Goal: Task Accomplishment & Management: Complete application form

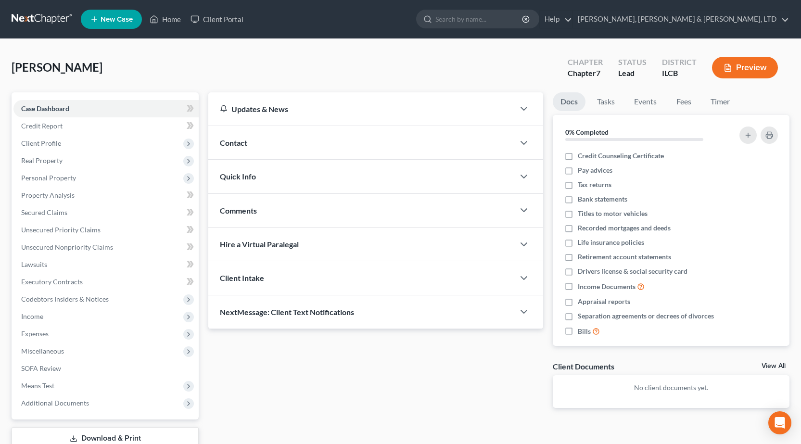
click at [30, 14] on link at bounding box center [43, 19] width 62 height 17
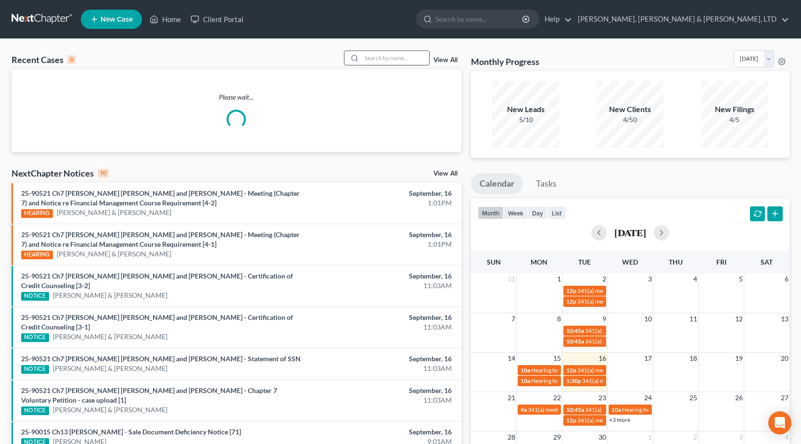
click at [373, 59] on input "search" at bounding box center [395, 58] width 67 height 14
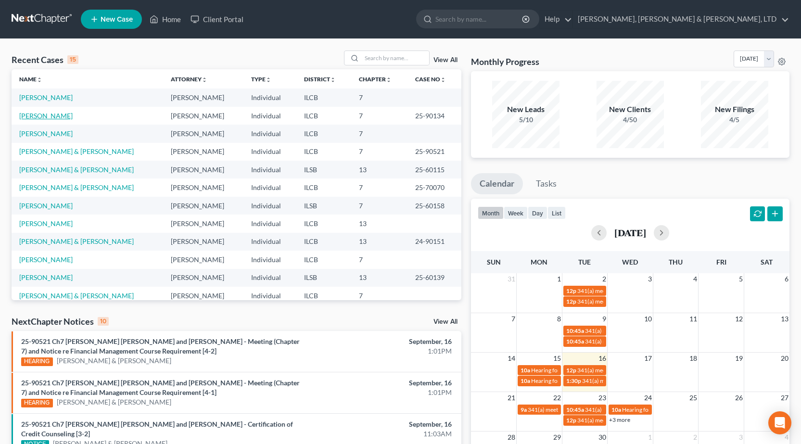
click at [43, 115] on link "[PERSON_NAME]" at bounding box center [45, 116] width 53 height 8
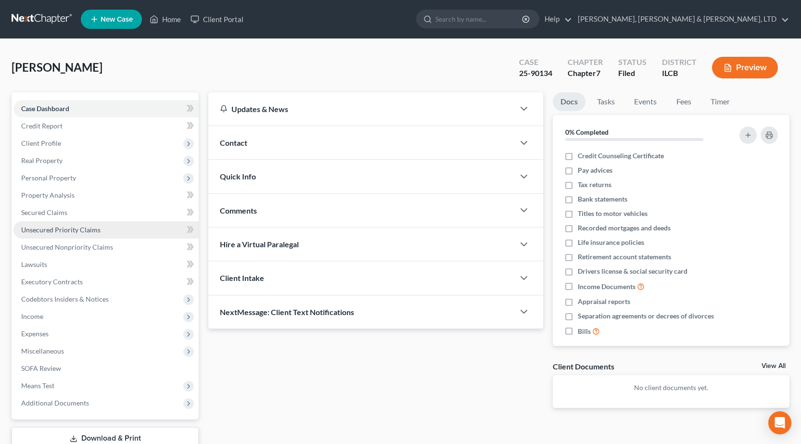
click at [81, 231] on span "Unsecured Priority Claims" at bounding box center [60, 230] width 79 height 8
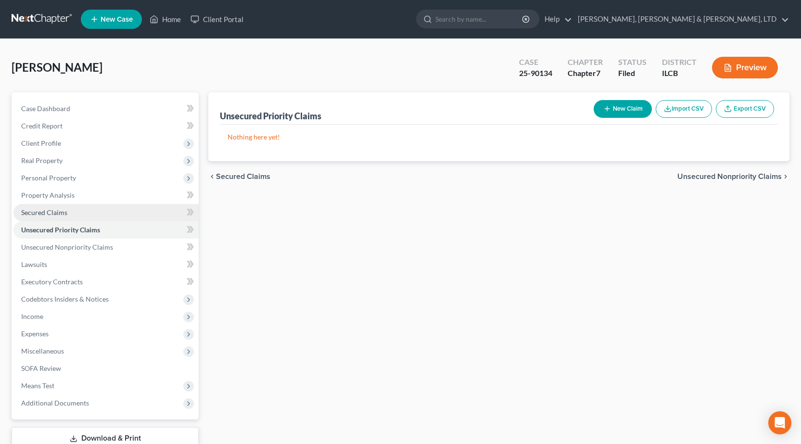
click at [43, 212] on span "Secured Claims" at bounding box center [44, 212] width 46 height 8
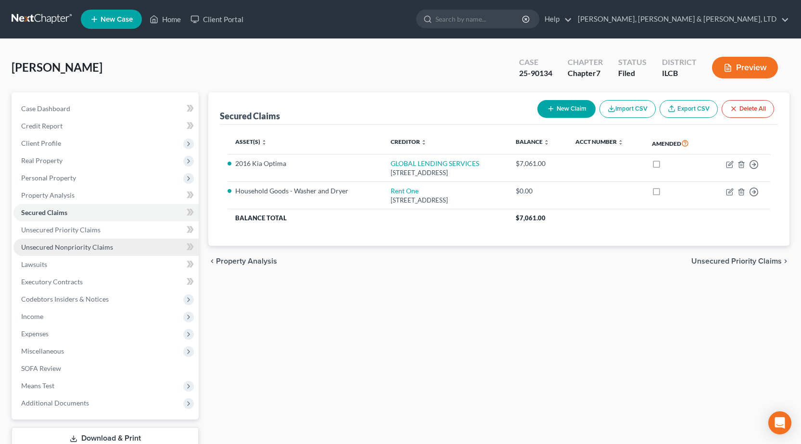
click at [83, 244] on span "Unsecured Nonpriority Claims" at bounding box center [67, 247] width 92 height 8
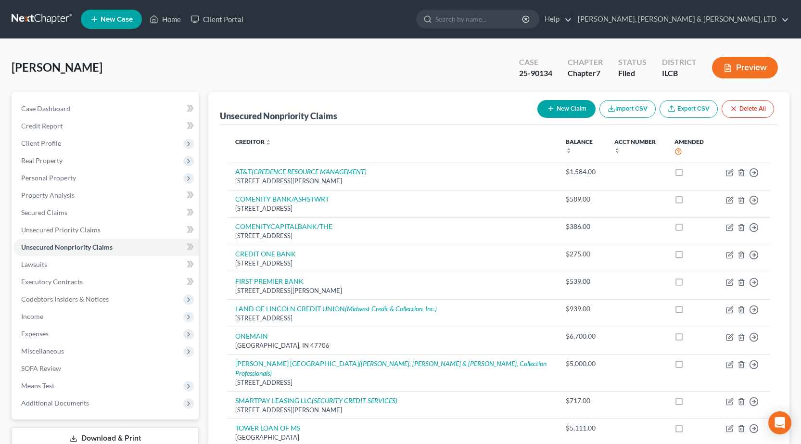
click at [35, 17] on link at bounding box center [43, 19] width 62 height 17
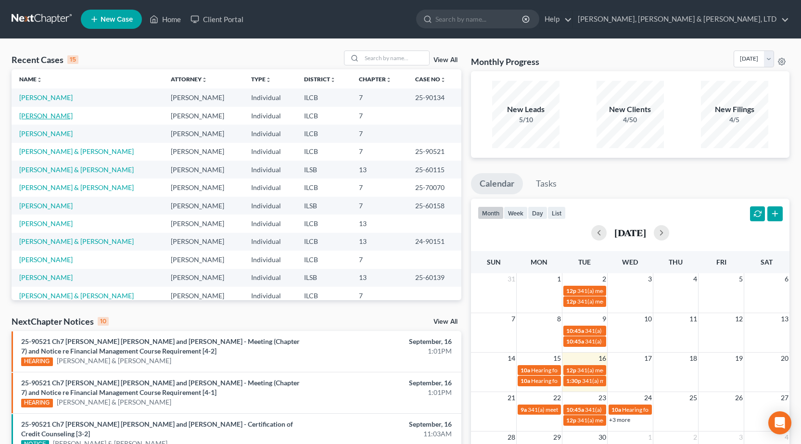
click at [34, 113] on link "[PERSON_NAME]" at bounding box center [45, 116] width 53 height 8
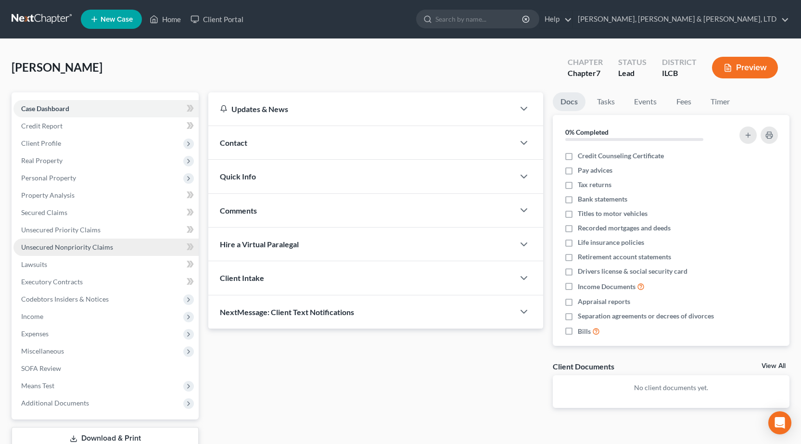
click at [80, 250] on span "Unsecured Nonpriority Claims" at bounding box center [67, 247] width 92 height 8
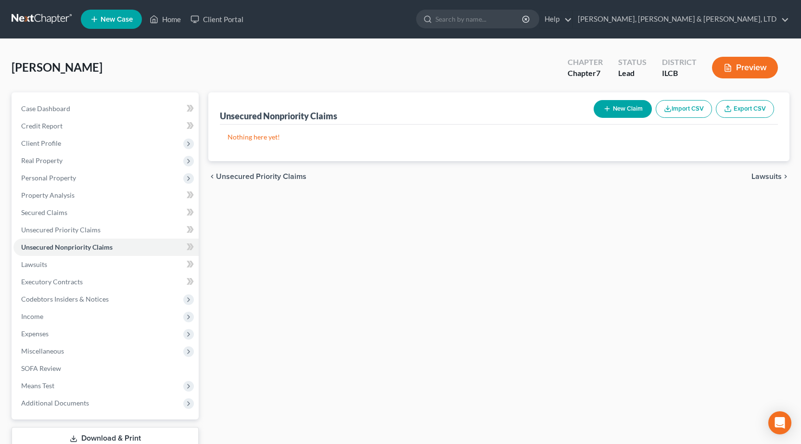
click at [616, 109] on button "New Claim" at bounding box center [623, 109] width 58 height 18
select select "0"
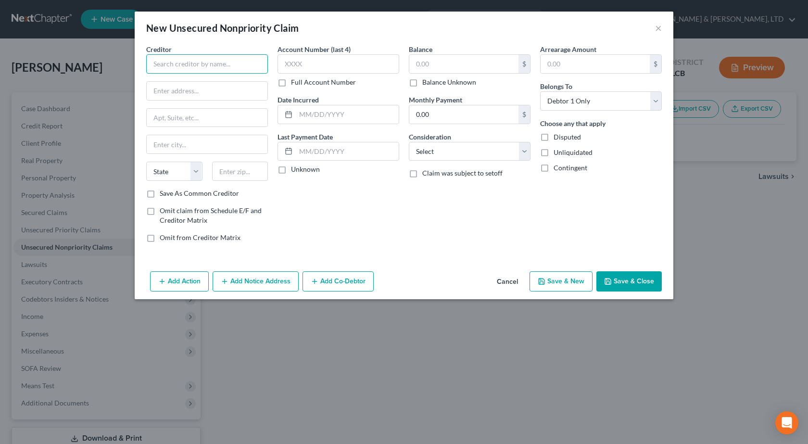
click at [243, 66] on input "text" at bounding box center [207, 63] width 122 height 19
paste input "SUN LOAN COMPANY"
type input "SUN LOAN COMPANY"
click at [183, 88] on input "text" at bounding box center [207, 91] width 121 height 18
paste input "[STREET_ADDRESS]"
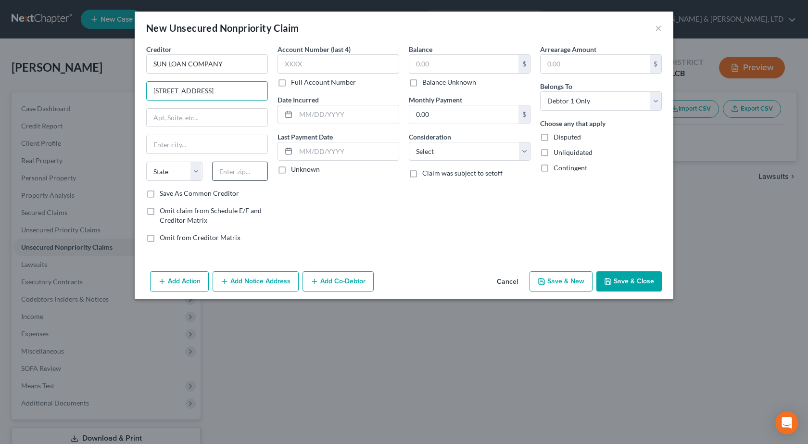
type input "[STREET_ADDRESS]"
click at [246, 173] on input "text" at bounding box center [240, 171] width 56 height 19
type input "61938"
click at [388, 223] on div "Account Number (last 4) Full Account Number Date Incurred Last Payment Date Unk…" at bounding box center [338, 147] width 131 height 206
type input "Mattoon"
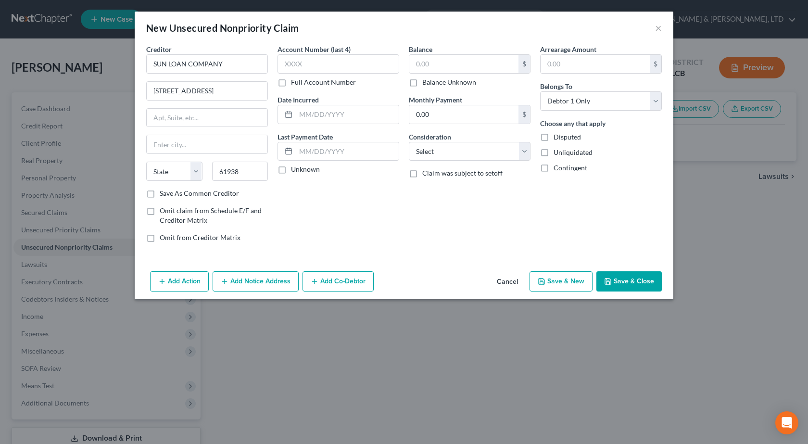
select select "14"
click at [332, 108] on input "text" at bounding box center [347, 114] width 103 height 18
click at [311, 66] on input "text" at bounding box center [339, 63] width 122 height 19
type input "7693"
click at [316, 115] on input "text" at bounding box center [347, 114] width 103 height 18
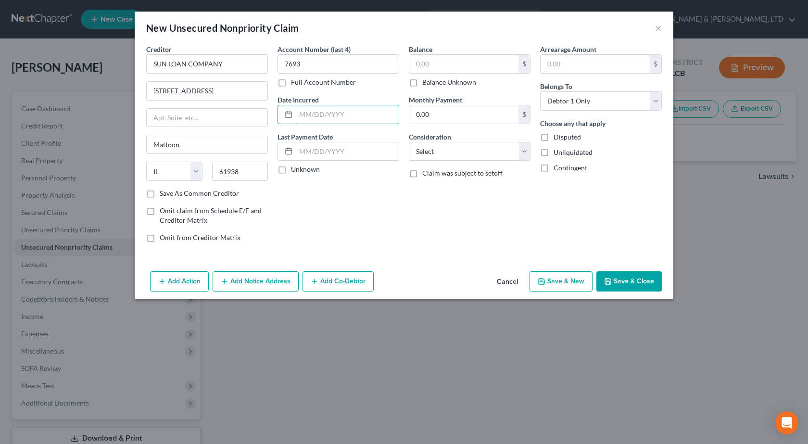
paste input "[DATE]"
type input "[DATE]"
click at [383, 230] on div "Account Number (last 4) 7693 Full Account Number Date Incurred [DATE] Last Paym…" at bounding box center [338, 147] width 131 height 206
click at [437, 150] on select "Select Cable / Satellite Services Collection Agency Credit Card Debt Debt Couns…" at bounding box center [470, 151] width 122 height 19
select select "10"
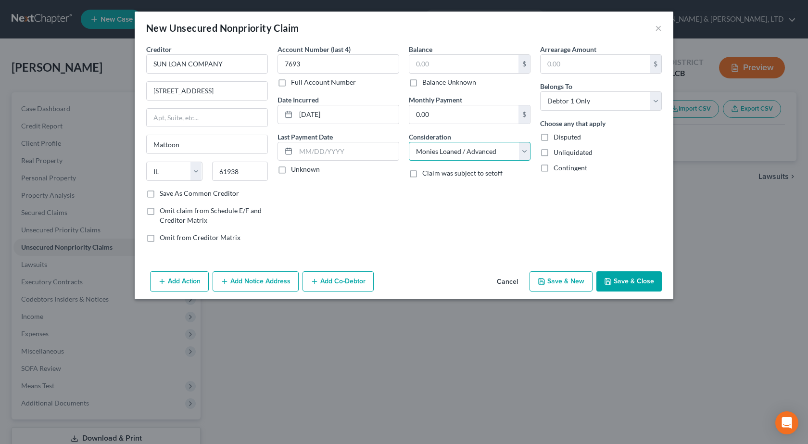
click at [409, 142] on select "Select Cable / Satellite Services Collection Agency Credit Card Debt Debt Couns…" at bounding box center [470, 151] width 122 height 19
click at [439, 62] on input "text" at bounding box center [463, 64] width 109 height 18
type input "693"
click at [418, 244] on div "Balance 693.00 $ Balance Unknown Balance Undetermined 693 $ Balance Unknown Mon…" at bounding box center [469, 147] width 131 height 206
click at [633, 275] on button "Save & Close" at bounding box center [629, 281] width 65 height 20
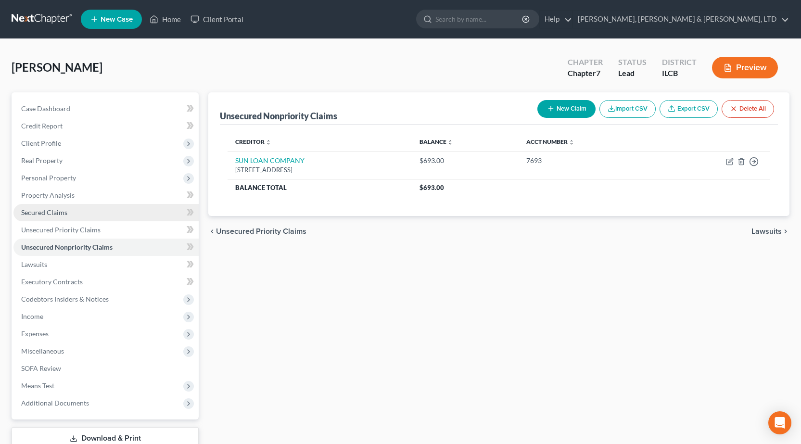
click at [50, 217] on link "Secured Claims" at bounding box center [105, 212] width 185 height 17
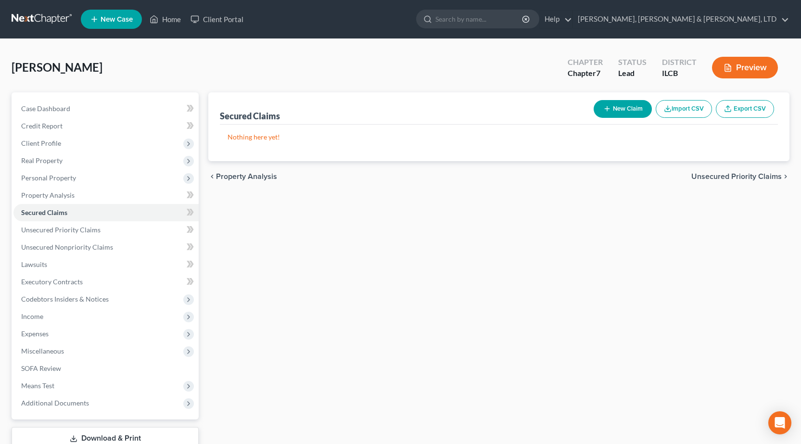
click at [646, 107] on button "New Claim" at bounding box center [623, 109] width 58 height 18
select select "0"
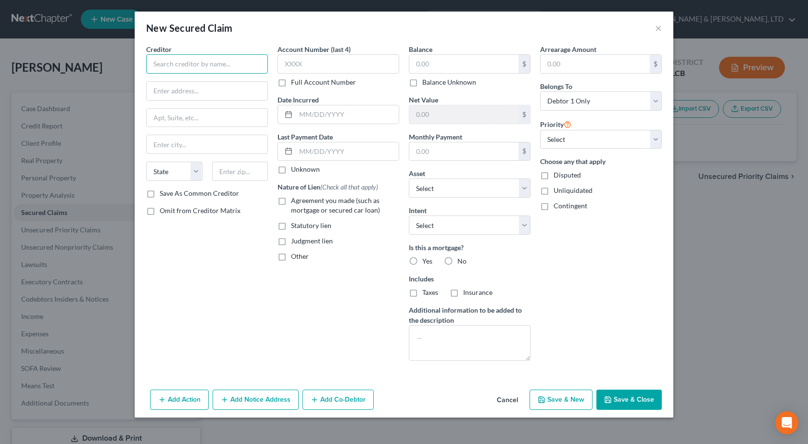
click at [205, 60] on input "text" at bounding box center [207, 63] width 122 height 19
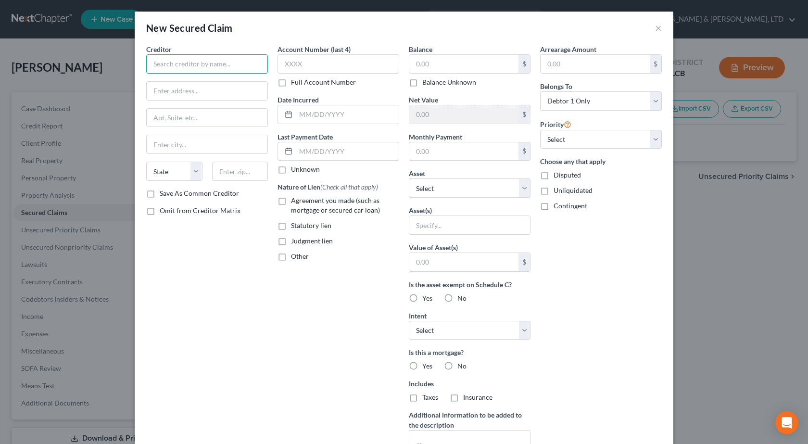
paste input "HEIGHTS FINANCE"
type input "HEIGHTS FINANCE"
click at [170, 90] on input "text" at bounding box center [207, 91] width 121 height 18
paste input "PO BOX 1947"
type input "PO BOX 1947"
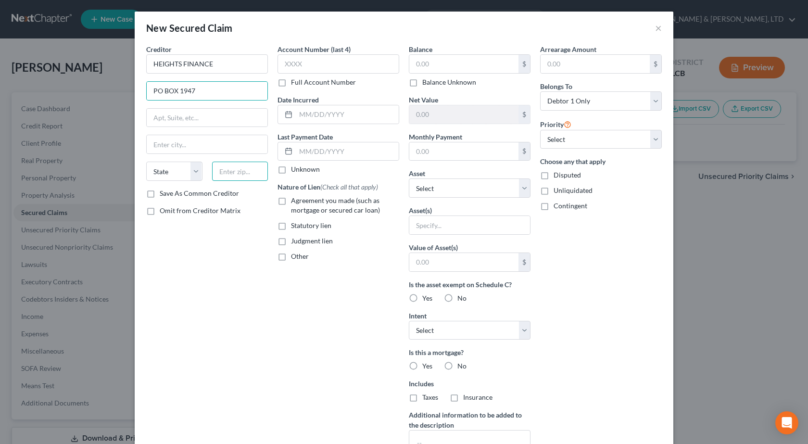
click at [235, 173] on input "text" at bounding box center [240, 171] width 56 height 19
type input "29602"
type input "[GEOGRAPHIC_DATA]"
select select "42"
click at [325, 65] on input "text" at bounding box center [339, 63] width 122 height 19
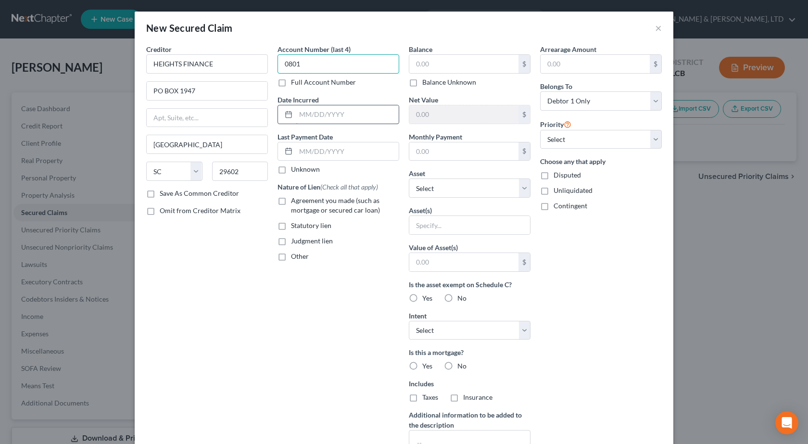
type input "0801"
click at [346, 112] on input "text" at bounding box center [347, 114] width 103 height 18
paste input "[DATE]"
type input "[DATE]"
click at [291, 200] on label "Agreement you made (such as mortgage or secured car loan)" at bounding box center [345, 205] width 108 height 19
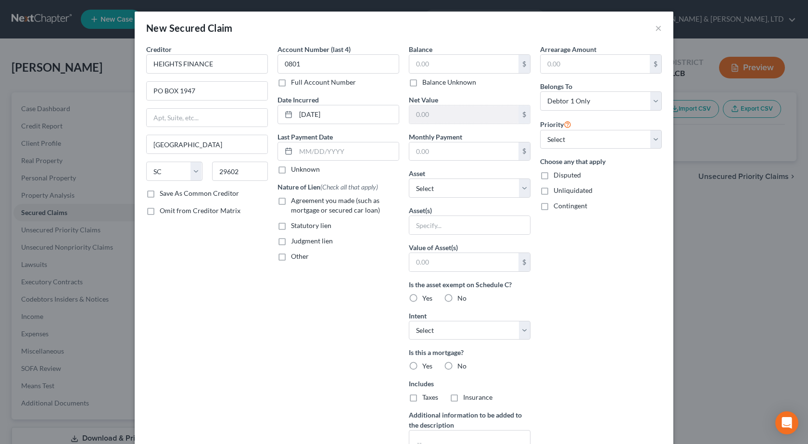
click at [295, 200] on input "Agreement you made (such as mortgage or secured car loan)" at bounding box center [298, 199] width 6 height 6
checkbox input "true"
click at [440, 65] on input "text" at bounding box center [463, 64] width 109 height 18
click at [441, 64] on input "text" at bounding box center [463, 64] width 109 height 18
paste input "$4,542"
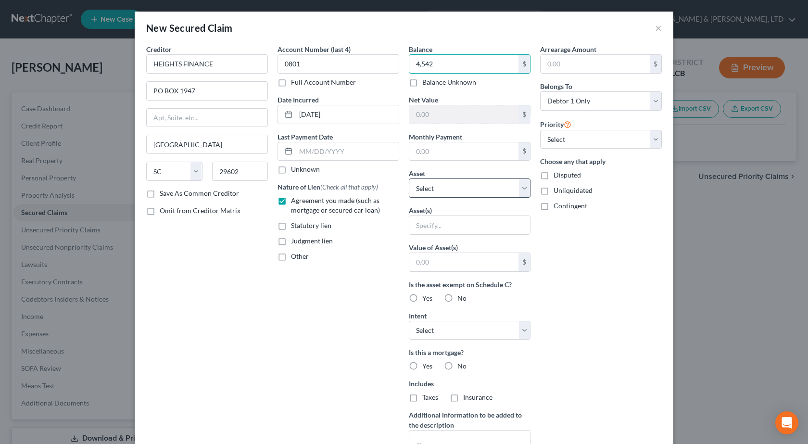
type input "4,542"
click at [457, 187] on select "Select Other Multiple Assets Clothing - General Clothing - $250.0 Sports & Hobb…" at bounding box center [470, 188] width 122 height 19
click at [409, 179] on select "Select Other Multiple Assets Clothing - General Clothing - $250.0 Sports & Hobb…" at bounding box center [470, 188] width 122 height 19
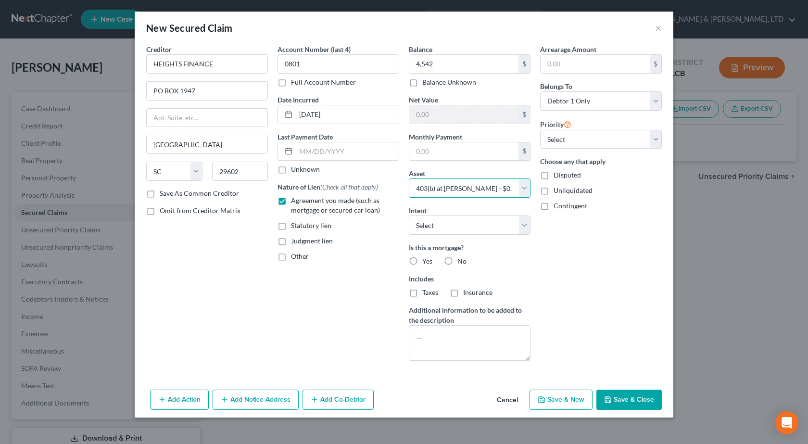
click at [477, 191] on select "Select Other Multiple Assets Clothing - General Clothing - $250.0 Sports & Hobb…" at bounding box center [470, 188] width 122 height 19
select select "0"
click at [409, 179] on select "Select Other Multiple Assets Clothing - General Clothing - $250.0 Sports & Hobb…" at bounding box center [470, 188] width 122 height 19
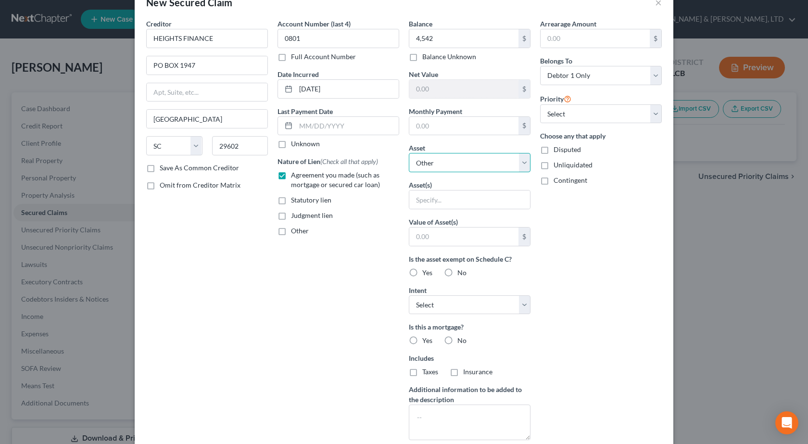
scroll to position [90, 0]
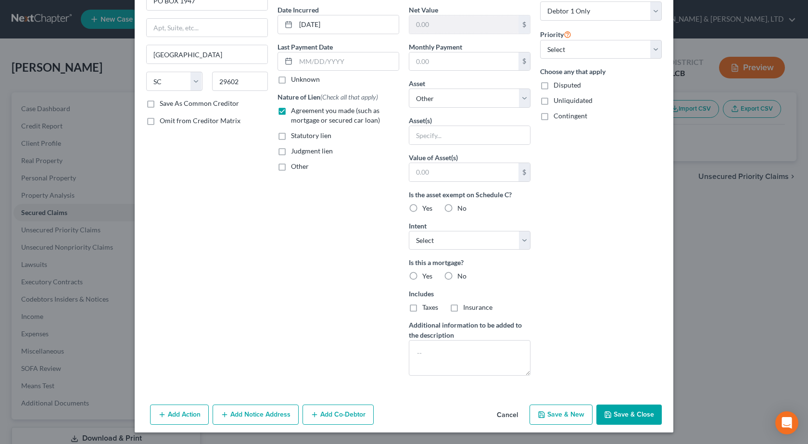
click at [654, 420] on button "Save & Close" at bounding box center [629, 415] width 65 height 20
select select
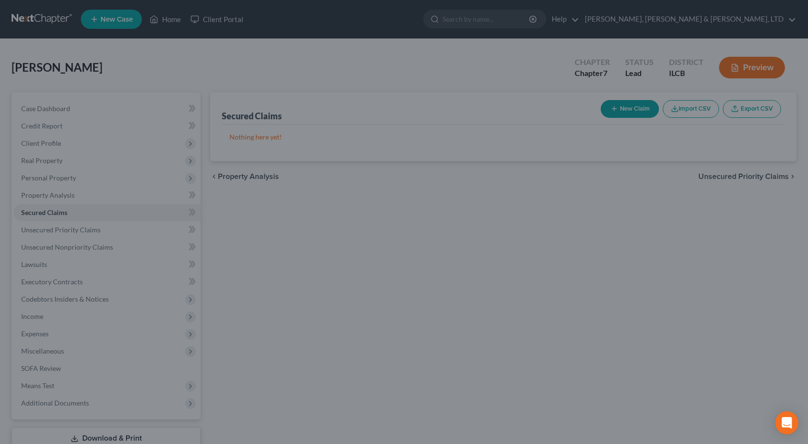
scroll to position [0, 0]
type input "4,542.00"
type input "0"
type input "0.00"
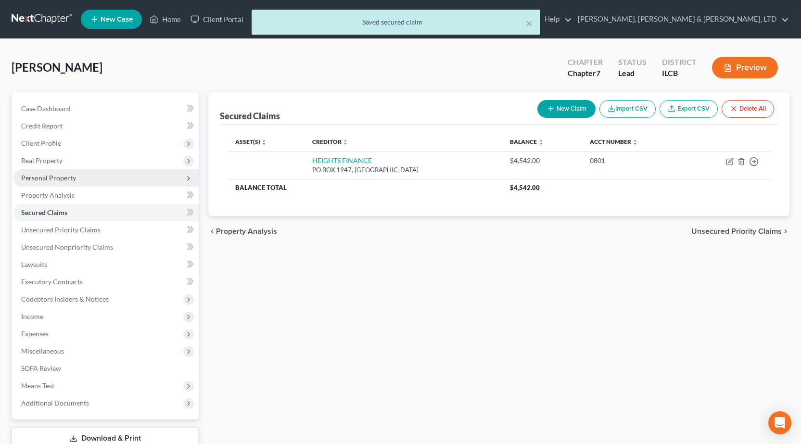
click at [52, 172] on span "Personal Property" at bounding box center [105, 177] width 185 height 17
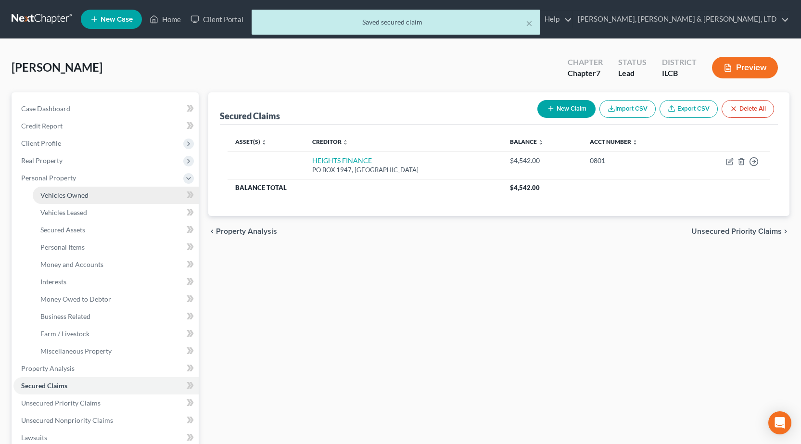
click at [63, 201] on link "Vehicles Owned" at bounding box center [116, 195] width 166 height 17
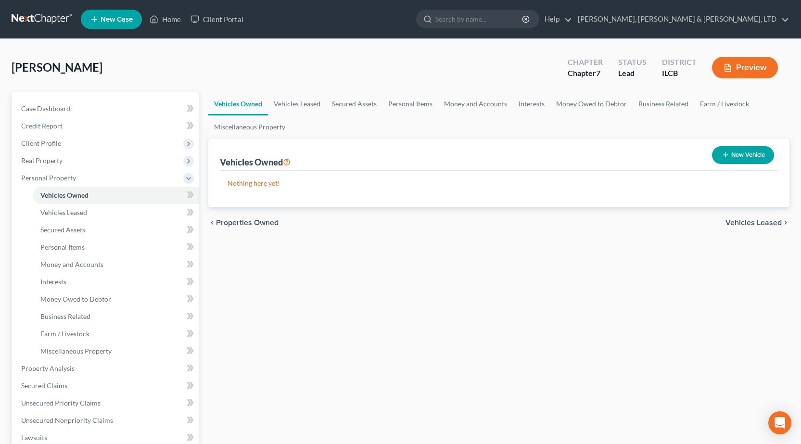
click at [738, 158] on button "New Vehicle" at bounding box center [743, 155] width 62 height 18
select select "0"
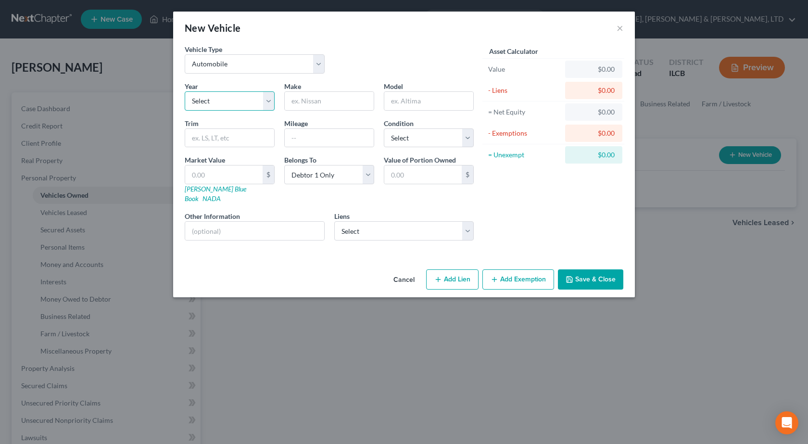
click at [220, 96] on select "Select 2026 2025 2024 2023 2022 2021 2020 2019 2018 2017 2016 2015 2014 2013 20…" at bounding box center [230, 100] width 90 height 19
select select "21"
click at [185, 91] on select "Select 2026 2025 2024 2023 2022 2021 2020 2019 2018 2017 2016 2015 2014 2013 20…" at bounding box center [230, 100] width 90 height 19
click at [298, 106] on input "text" at bounding box center [329, 101] width 89 height 18
type input "Ford"
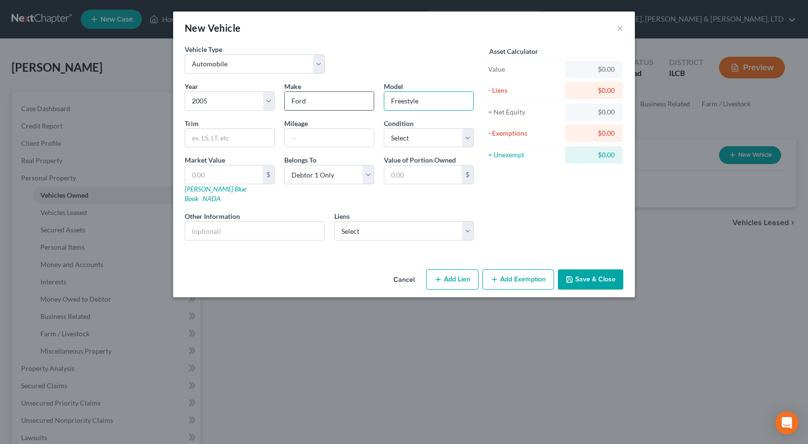
type input "Freestyle"
type input "100000"
click at [426, 138] on select "Select Excellent Very Good Good Fair Poor" at bounding box center [429, 137] width 90 height 19
select select "2"
click at [384, 128] on select "Select Excellent Very Good Good Fair Poor" at bounding box center [429, 137] width 90 height 19
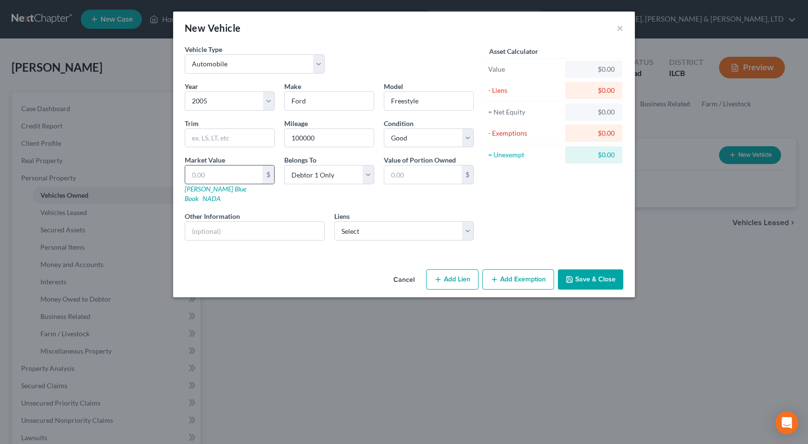
click at [224, 173] on input "text" at bounding box center [223, 175] width 77 height 18
type input "3"
type input "3.00"
type input "35"
type input "35.00"
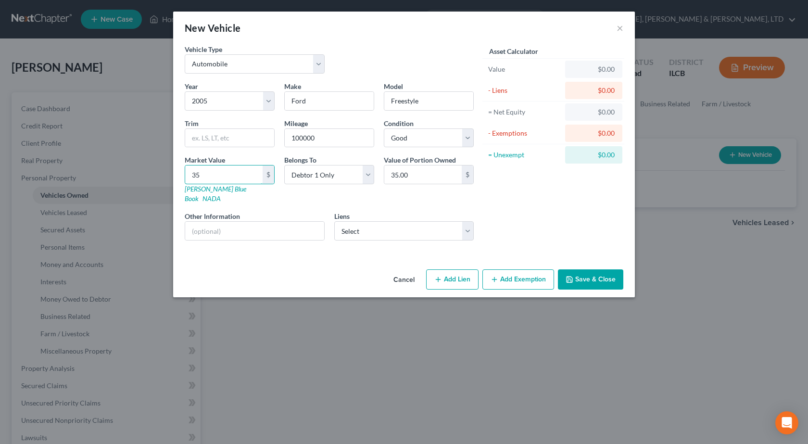
type input "351"
type input "351.00"
type input "3514"
type input "3,514.00"
type input "3,514"
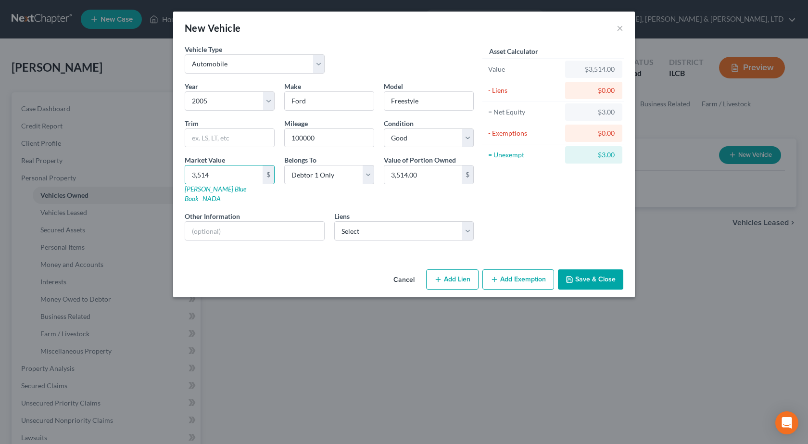
click at [589, 269] on button "Save & Close" at bounding box center [590, 279] width 65 height 20
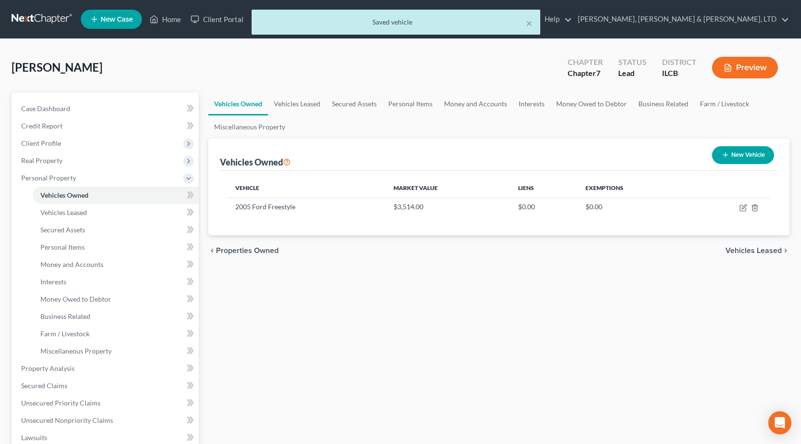
click at [743, 151] on button "New Vehicle" at bounding box center [743, 155] width 62 height 18
select select "0"
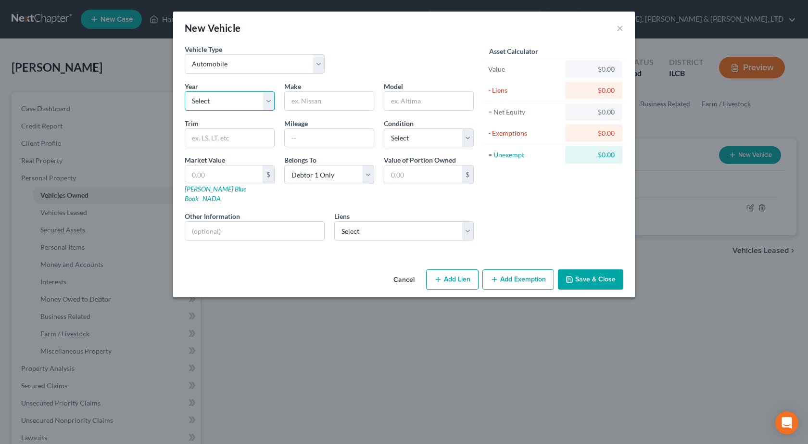
click at [237, 101] on select "Select 2026 2025 2024 2023 2022 2021 2020 2019 2018 2017 2016 2015 2014 2013 20…" at bounding box center [230, 100] width 90 height 19
select select "4"
click at [185, 91] on select "Select 2026 2025 2024 2023 2022 2021 2020 2019 2018 2017 2016 2015 2014 2013 20…" at bounding box center [230, 100] width 90 height 19
click at [327, 102] on input "text" at bounding box center [329, 101] width 89 height 18
type input "GMC"
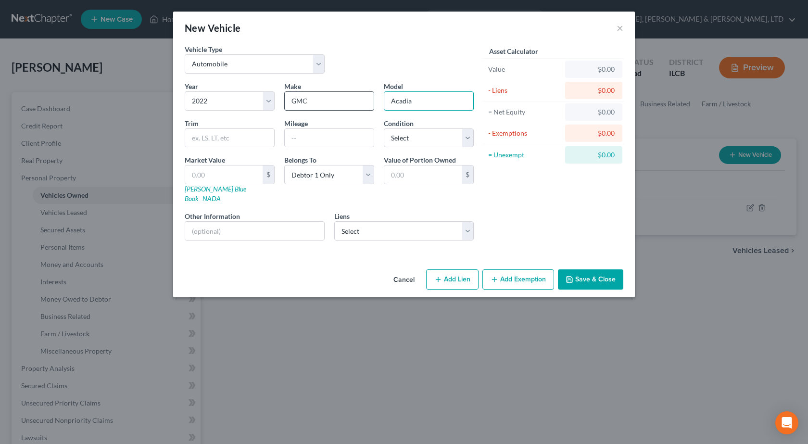
type input "Acadia"
type input "SLT"
type input "66000"
click at [398, 138] on select "Select Excellent Very Good Good Fair Poor" at bounding box center [429, 137] width 90 height 19
select select "2"
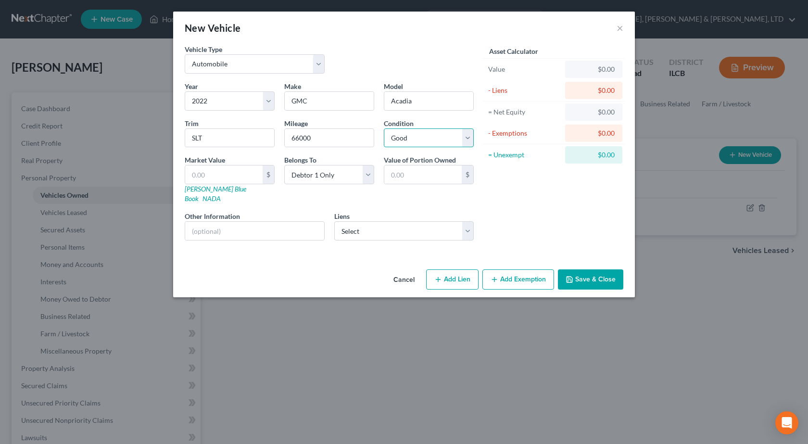
click at [384, 128] on select "Select Excellent Very Good Good Fair Poor" at bounding box center [429, 137] width 90 height 19
click at [249, 171] on input "text" at bounding box center [223, 175] width 77 height 18
type input "2"
type input "2.00"
type input "23"
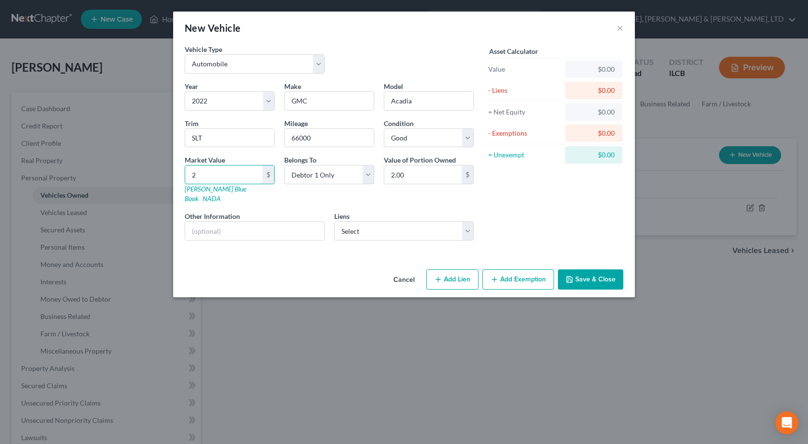
type input "23.00"
type input "232"
type input "232.00"
type input "2322"
type input "2,322.00"
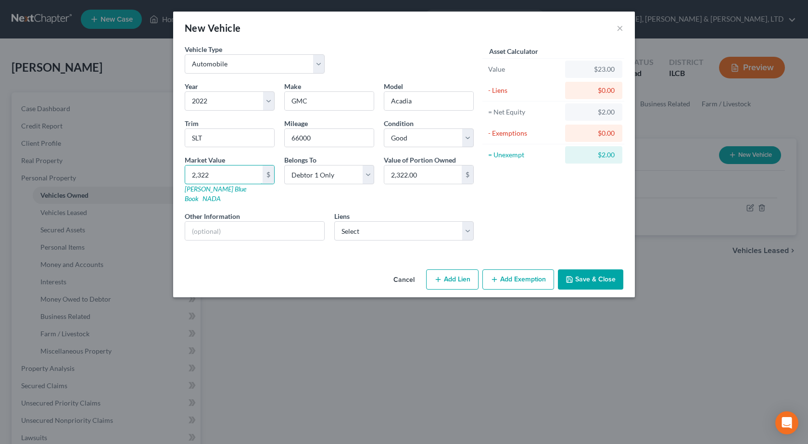
type input "2,3226"
type input "23,226.00"
type input "23,226"
click at [589, 269] on button "Save & Close" at bounding box center [590, 279] width 65 height 20
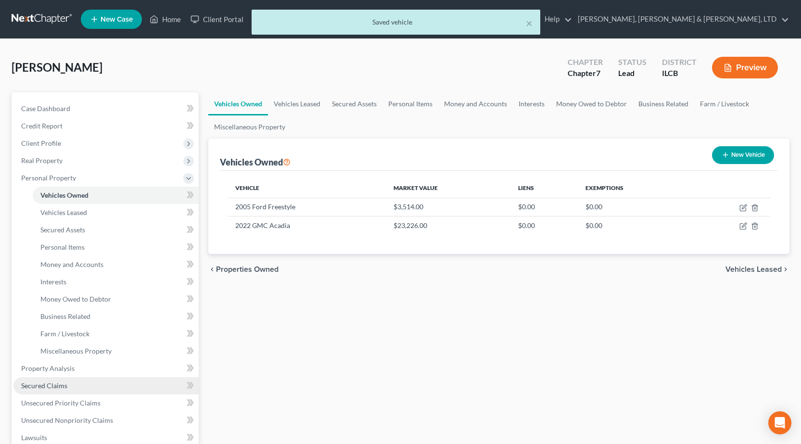
click at [61, 383] on span "Secured Claims" at bounding box center [44, 386] width 46 height 8
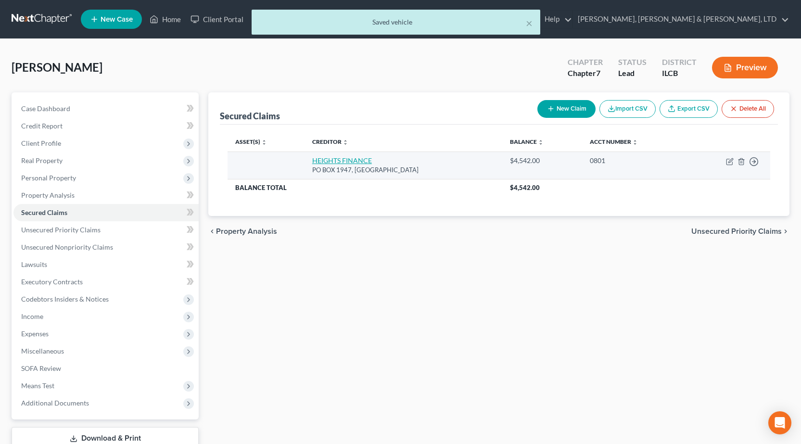
click at [360, 159] on link "HEIGHTS FINANCE" at bounding box center [342, 160] width 60 height 8
select select "42"
select select "0"
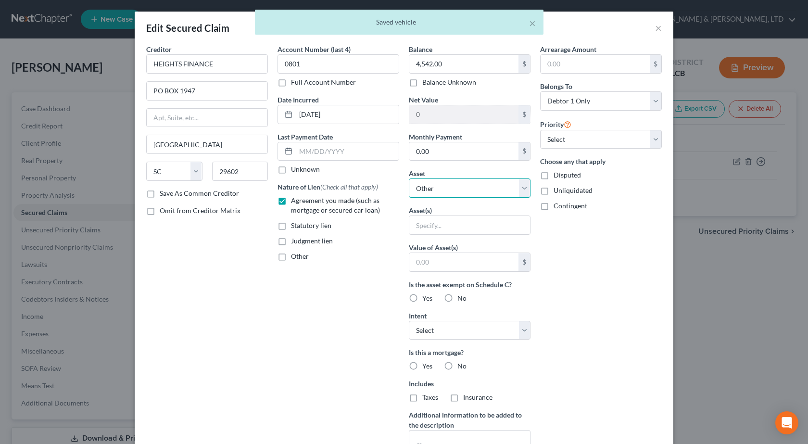
click at [464, 184] on select "Select Other Multiple Assets Clothing - General Clothing - $250.0 Sports & Hobb…" at bounding box center [470, 188] width 122 height 19
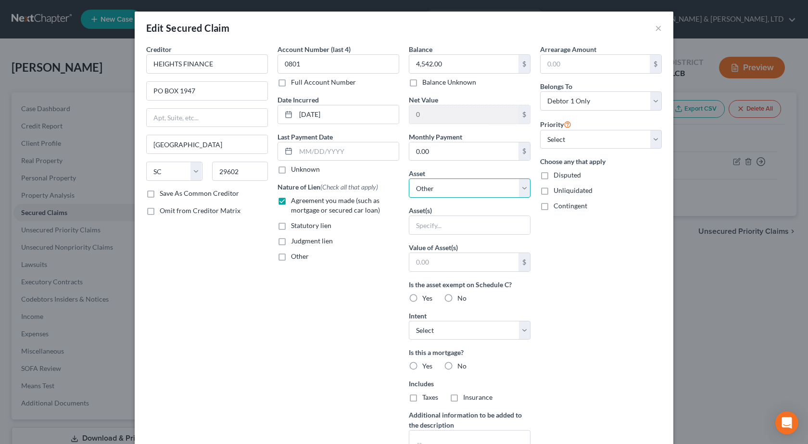
select select "14"
click at [409, 179] on select "Select Other Multiple Assets Clothing - General Clothing - $250.0 Sports & Hobb…" at bounding box center [470, 188] width 122 height 19
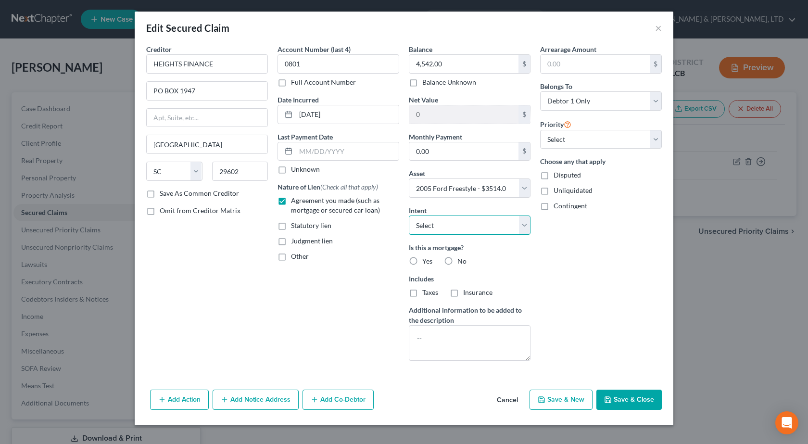
click at [472, 232] on select "Select Surrender Redeem Reaffirm Avoid Other" at bounding box center [470, 225] width 122 height 19
select select "2"
click at [409, 216] on select "Select Surrender Redeem Reaffirm Avoid Other" at bounding box center [470, 225] width 122 height 19
click at [458, 261] on label "No" at bounding box center [462, 261] width 9 height 10
click at [461, 261] on input "No" at bounding box center [464, 259] width 6 height 6
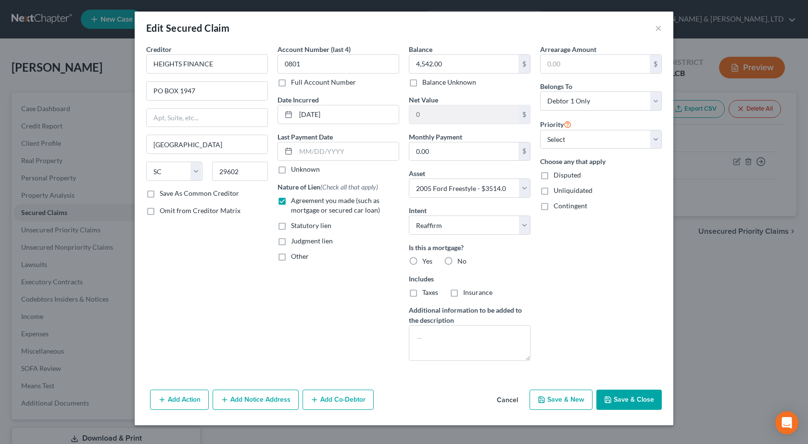
radio input "true"
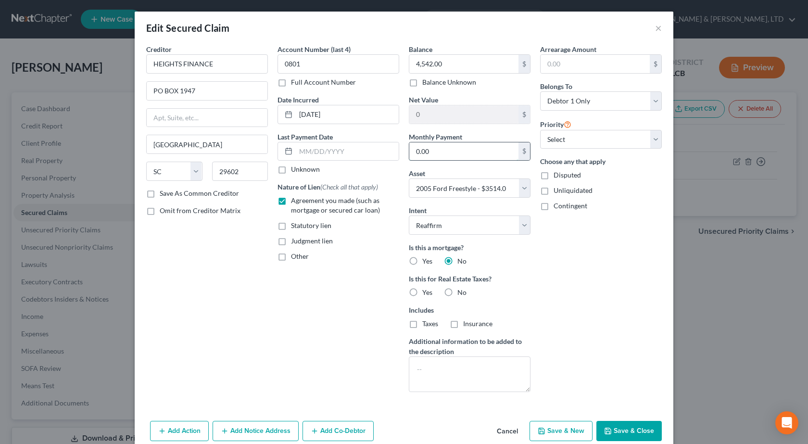
click at [482, 156] on input "0.00" at bounding box center [463, 151] width 109 height 18
type input "215"
click at [592, 317] on div "Arrearage Amount $ Belongs To * Select Debtor 1 Only Debtor 2 Only Debtor 1 And…" at bounding box center [601, 222] width 131 height 356
click at [624, 428] on button "Save & Close" at bounding box center [629, 431] width 65 height 20
select select
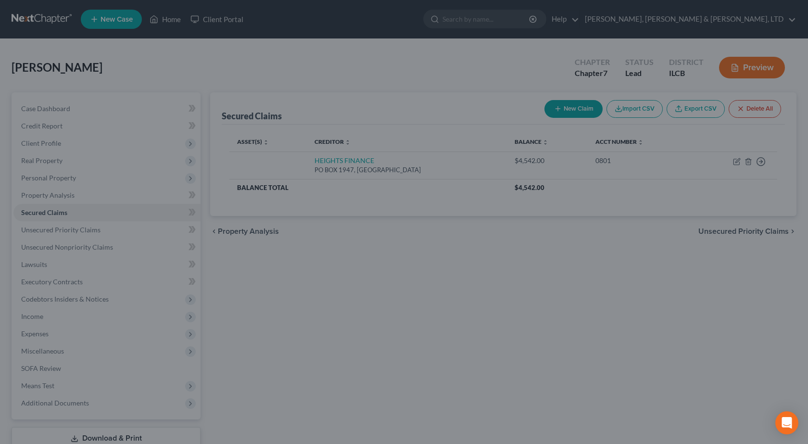
type input "-1,028.00"
type input "215.00"
select select "14"
type input "0"
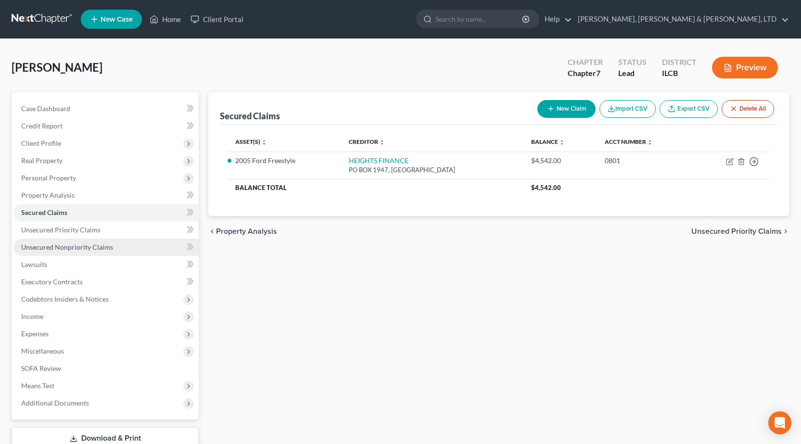
click at [75, 249] on span "Unsecured Nonpriority Claims" at bounding box center [67, 247] width 92 height 8
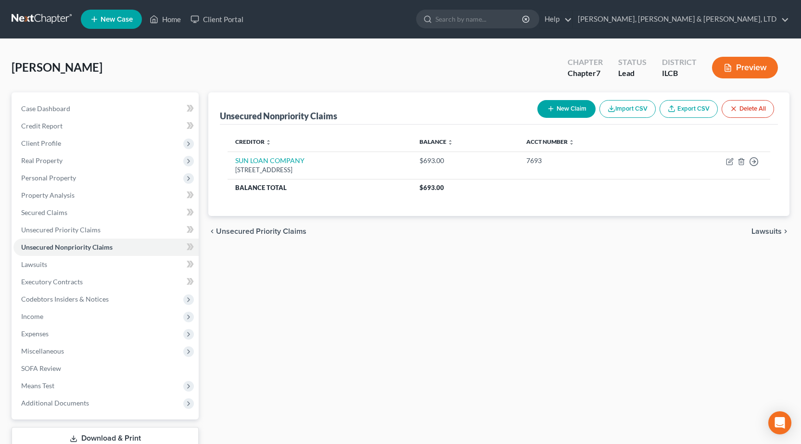
click at [567, 102] on button "New Claim" at bounding box center [566, 109] width 58 height 18
select select "0"
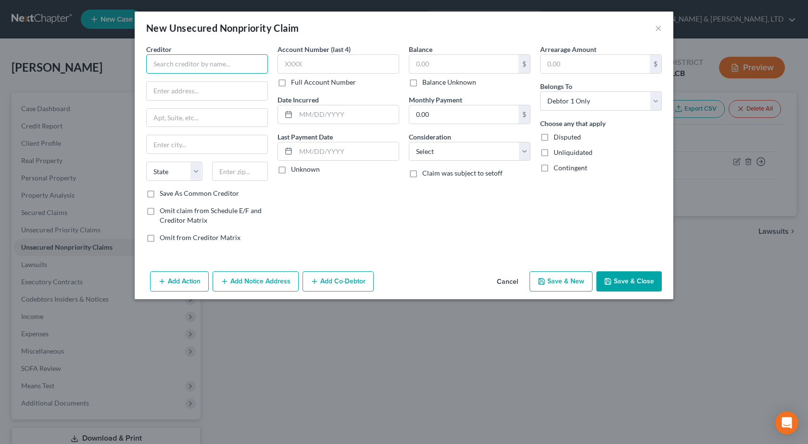
click at [194, 65] on input "text" at bounding box center [207, 63] width 122 height 19
paste input "WORLD ACCEPTANCE CORPORATION"
type input "WORLD ACCEPTANCE CORPORATION"
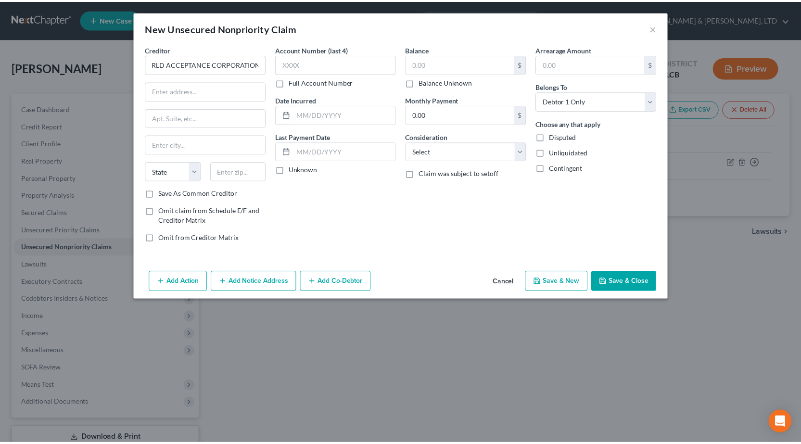
scroll to position [0, 0]
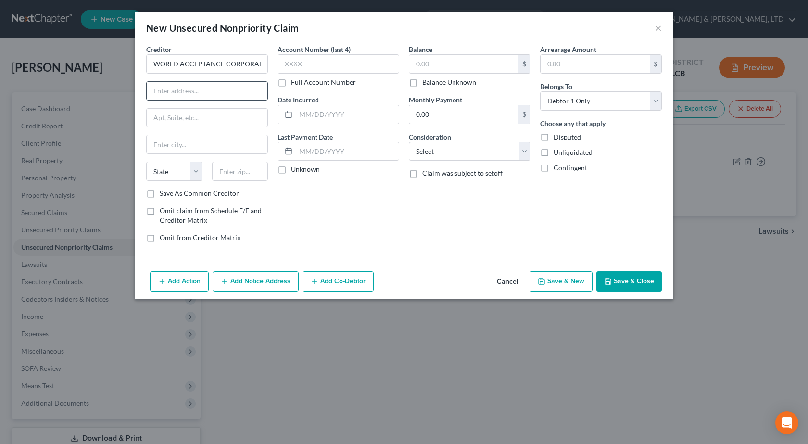
click at [199, 98] on input "text" at bounding box center [207, 91] width 121 height 18
paste input "[STREET_ADDRESS]"
type input "[STREET_ADDRESS]"
drag, startPoint x: 245, startPoint y: 172, endPoint x: 242, endPoint y: 162, distance: 10.4
click at [245, 171] on input "text" at bounding box center [240, 171] width 56 height 19
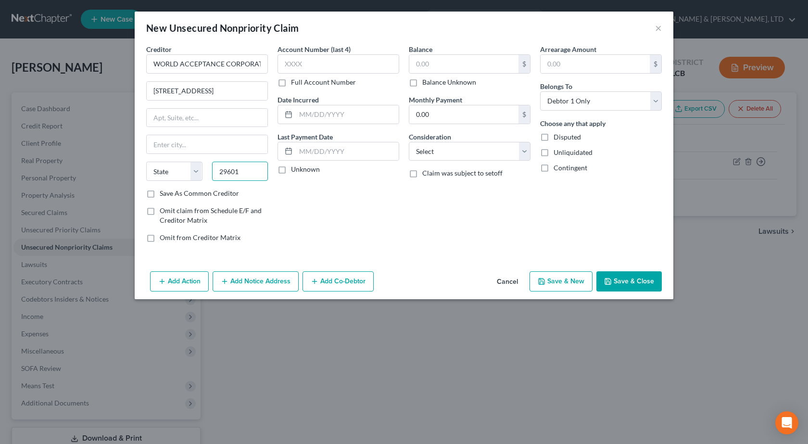
type input "29601"
type input "[GEOGRAPHIC_DATA]"
select select "42"
click at [311, 60] on input "text" at bounding box center [339, 63] width 122 height 19
type input "3301"
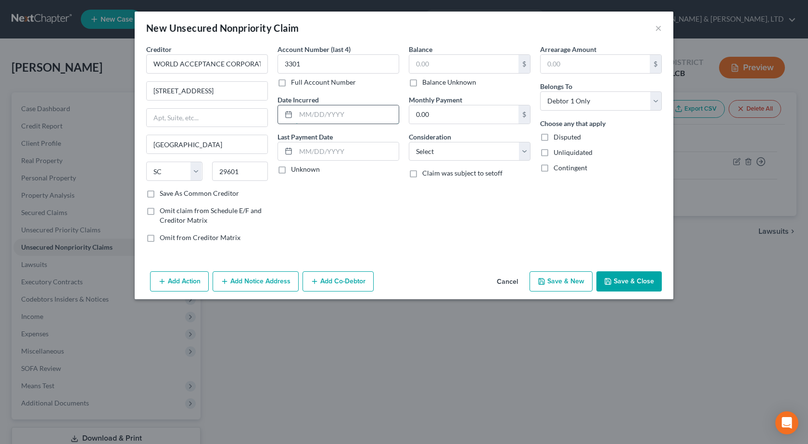
click at [318, 110] on input "text" at bounding box center [347, 114] width 103 height 18
paste input "[DATE]"
type input "[DATE]"
click at [435, 66] on input "text" at bounding box center [463, 64] width 109 height 18
type input "1,425"
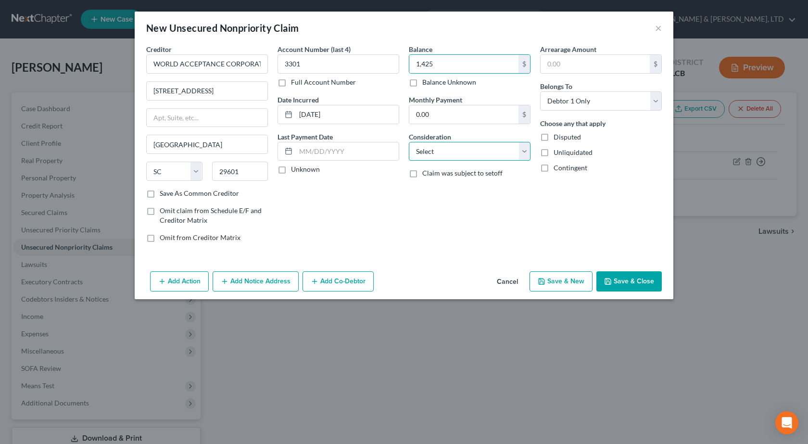
click at [455, 147] on select "Select Cable / Satellite Services Collection Agency Credit Card Debt Debt Couns…" at bounding box center [470, 151] width 122 height 19
select select "10"
click at [409, 142] on select "Select Cable / Satellite Services Collection Agency Credit Card Debt Debt Couns…" at bounding box center [470, 151] width 122 height 19
click at [634, 279] on button "Save & Close" at bounding box center [629, 281] width 65 height 20
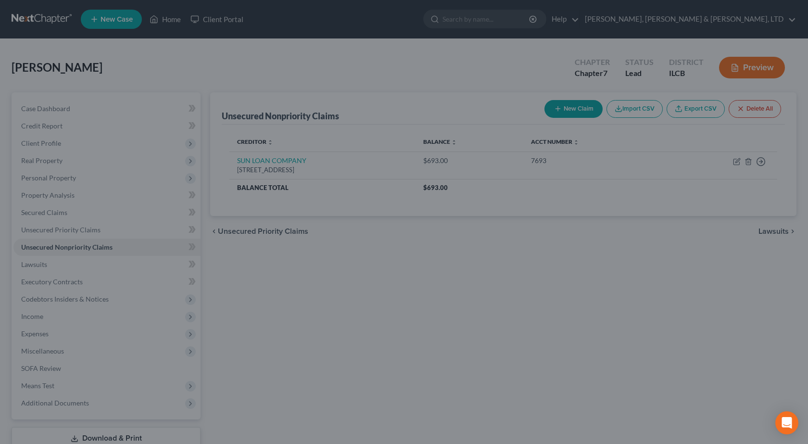
type input "1,425.00"
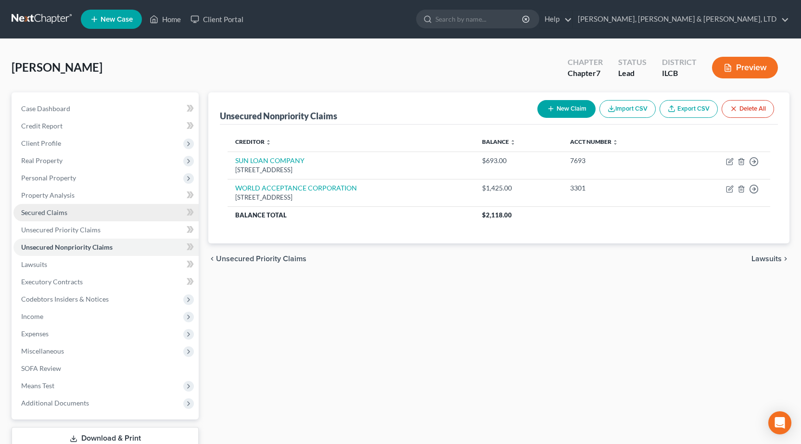
click at [49, 215] on span "Secured Claims" at bounding box center [44, 212] width 46 height 8
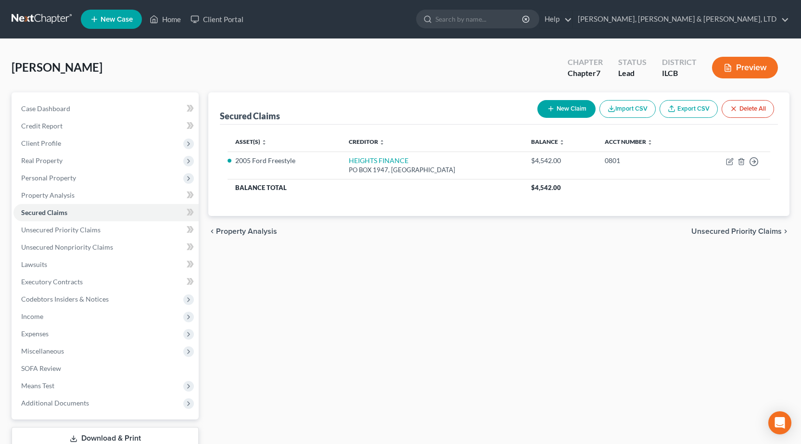
click at [553, 112] on button "New Claim" at bounding box center [566, 109] width 58 height 18
select select "0"
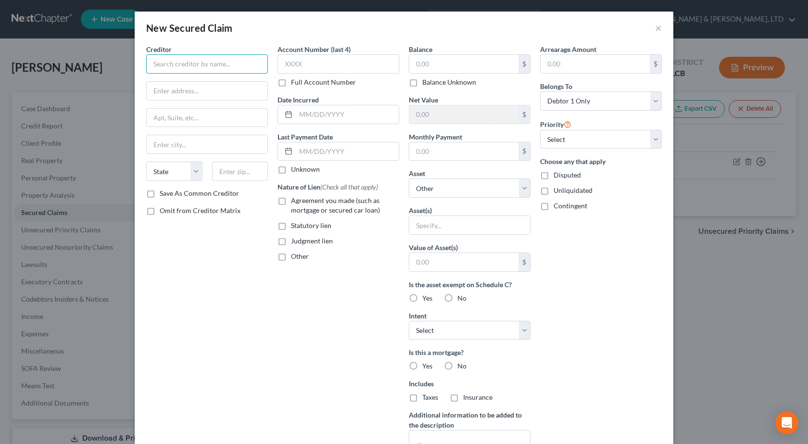
click at [185, 67] on input "text" at bounding box center [207, 63] width 122 height 19
paste input "[PERSON_NAME] CREDIT UNION"
type input "[PERSON_NAME] CREDIT UNION"
click at [223, 89] on input "text" at bounding box center [207, 91] width 121 height 18
paste input "PO Box 2290"
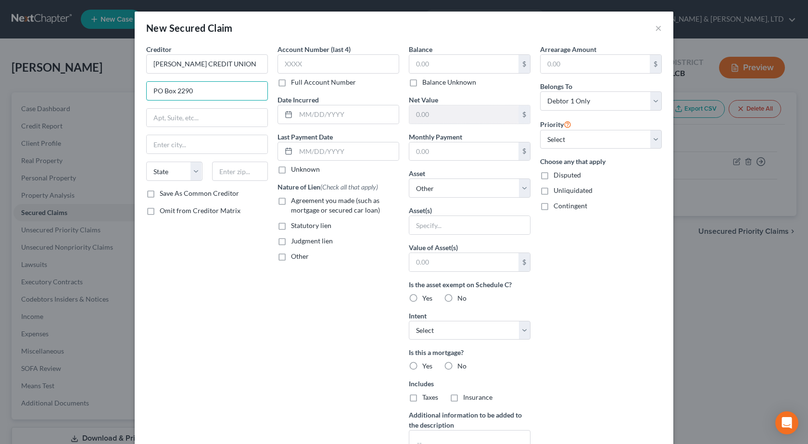
type input "PO Box 2290"
click at [250, 168] on input "text" at bounding box center [240, 171] width 56 height 19
type input "62524"
type input "Decatur"
select select "14"
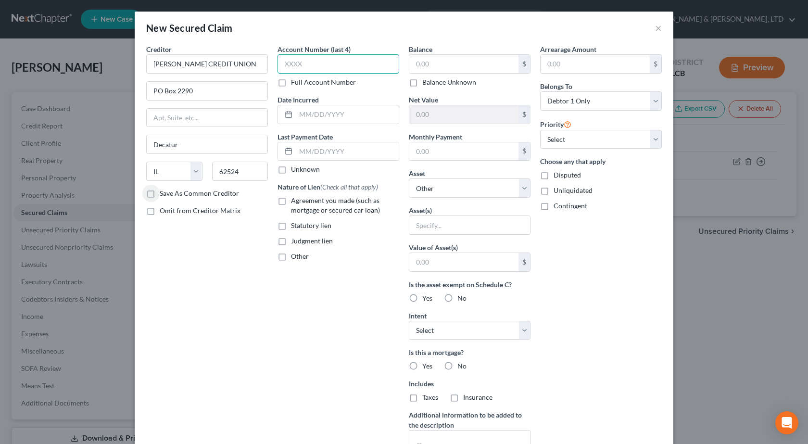
click at [321, 64] on input "text" at bounding box center [339, 63] width 122 height 19
type input "9511"
click at [316, 110] on input "text" at bounding box center [347, 114] width 103 height 18
paste input "[DATE]"
type input "[DATE]"
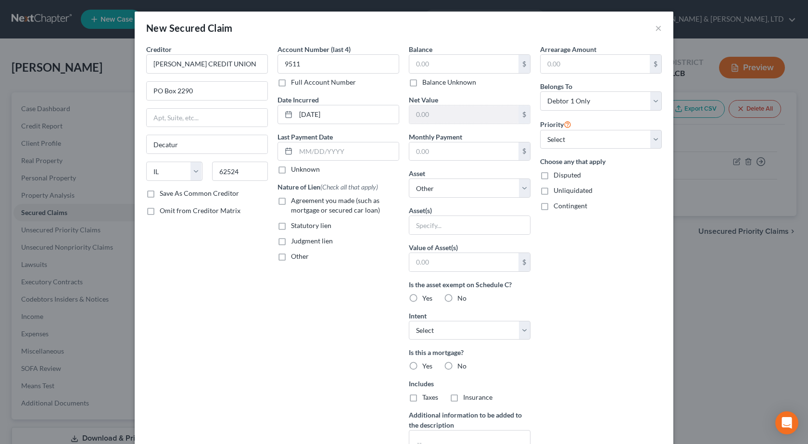
click at [291, 203] on label "Agreement you made (such as mortgage or secured car loan)" at bounding box center [345, 205] width 108 height 19
click at [295, 202] on input "Agreement you made (such as mortgage or secured car loan)" at bounding box center [298, 199] width 6 height 6
checkbox input "true"
click at [442, 68] on input "text" at bounding box center [463, 64] width 109 height 18
paste input "$30,155"
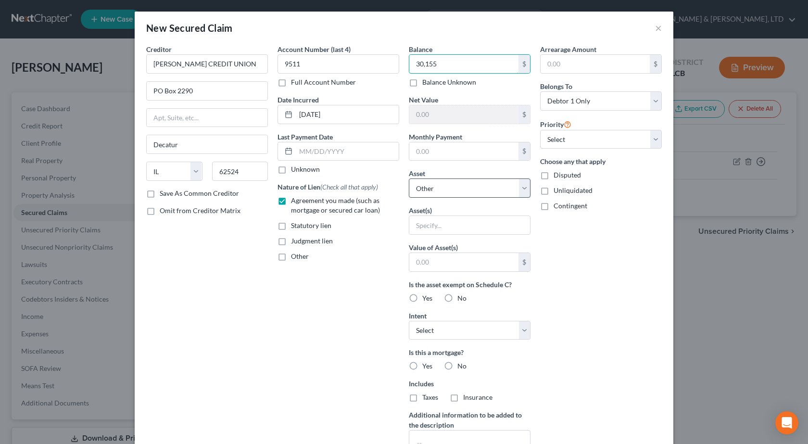
type input "30,155"
click at [466, 190] on select "Select Other Multiple Assets Clothing - General Clothing - $250.0 Sports & Hobb…" at bounding box center [470, 188] width 122 height 19
select select "15"
click at [409, 179] on select "Select Other Multiple Assets Clothing - General Clothing - $250.0 Sports & Hobb…" at bounding box center [470, 188] width 122 height 19
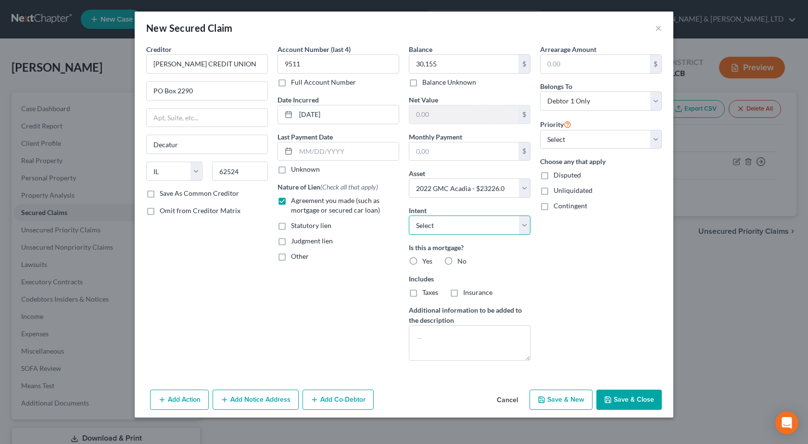
click at [441, 227] on select "Select Surrender Redeem Reaffirm Avoid Other" at bounding box center [470, 225] width 122 height 19
select select "2"
click at [409, 216] on select "Select Surrender Redeem Reaffirm Avoid Other" at bounding box center [470, 225] width 122 height 19
click at [626, 392] on button "Save & Close" at bounding box center [629, 400] width 65 height 20
select select
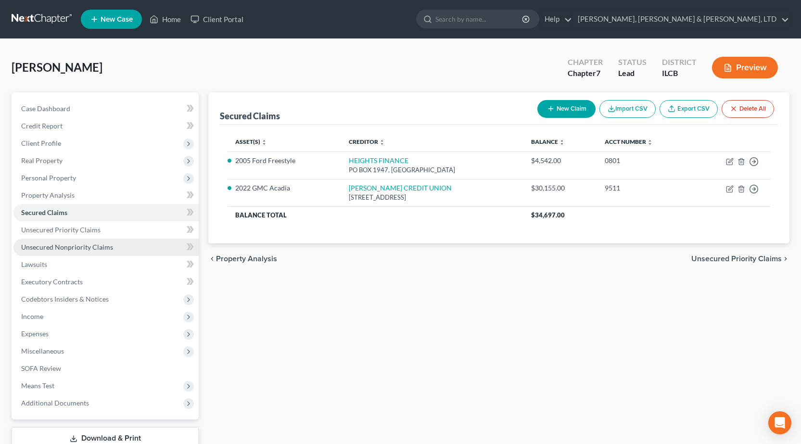
click at [110, 246] on span "Unsecured Nonpriority Claims" at bounding box center [67, 247] width 92 height 8
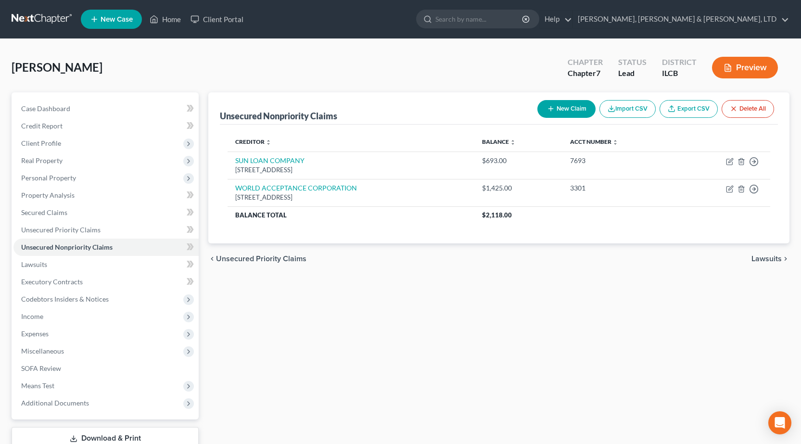
click at [556, 106] on button "New Claim" at bounding box center [566, 109] width 58 height 18
select select "0"
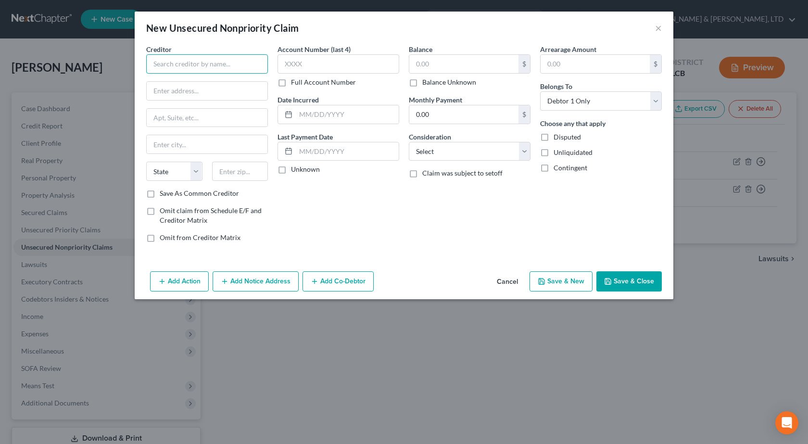
click at [198, 63] on input "text" at bounding box center [207, 63] width 122 height 19
paste input "CREDIT ONE BANK"
type input "CREDIT ONE BANK"
click at [202, 99] on input "text" at bounding box center [207, 91] width 121 height 18
paste input "PO Box 98873"
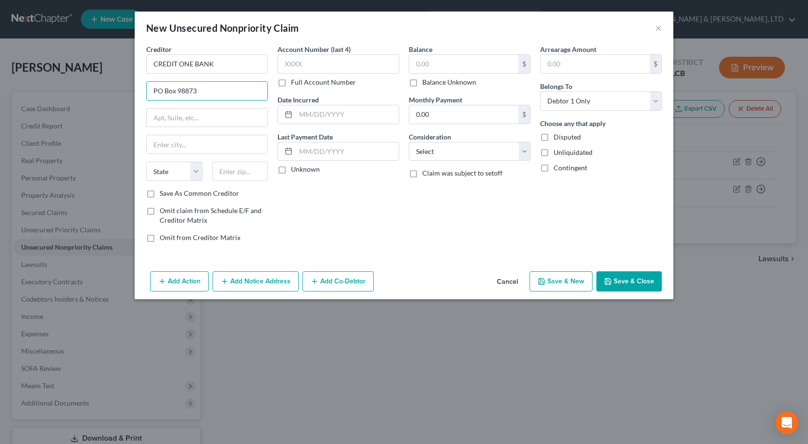
type input "PO Box 98873"
click at [242, 177] on input "text" at bounding box center [240, 171] width 56 height 19
type input "89193"
click at [331, 66] on input "text" at bounding box center [339, 63] width 122 height 19
type input "[GEOGRAPHIC_DATA]"
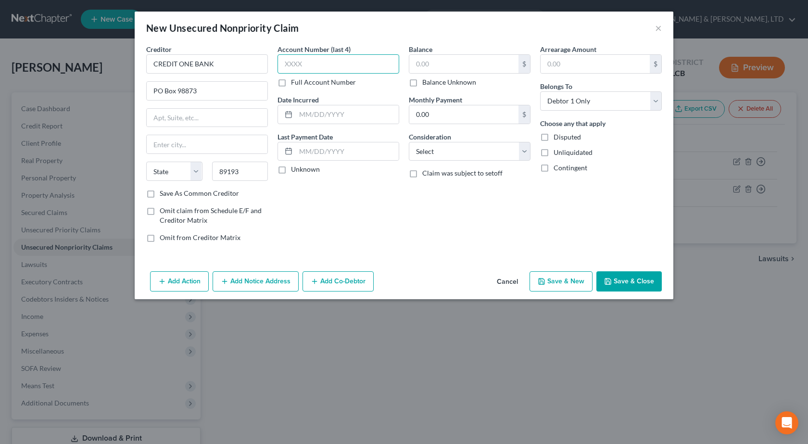
select select "31"
type input "8224"
click at [309, 115] on input "text" at bounding box center [347, 114] width 103 height 18
paste input "[DATE]"
type input "[DATE]"
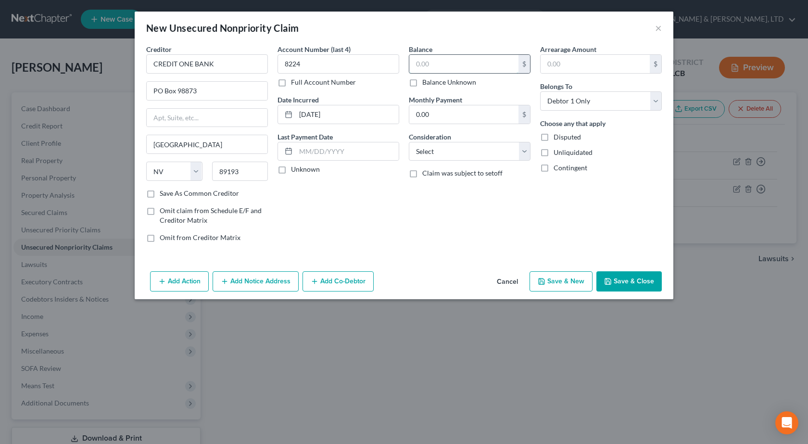
click at [441, 64] on input "text" at bounding box center [463, 64] width 109 height 18
type input "547"
click at [453, 140] on div "Consideration Select Cable / Satellite Services Collection Agency Credit Card D…" at bounding box center [470, 146] width 122 height 29
click at [453, 148] on select "Select Cable / Satellite Services Collection Agency Credit Card Debt Debt Couns…" at bounding box center [470, 151] width 122 height 19
select select "2"
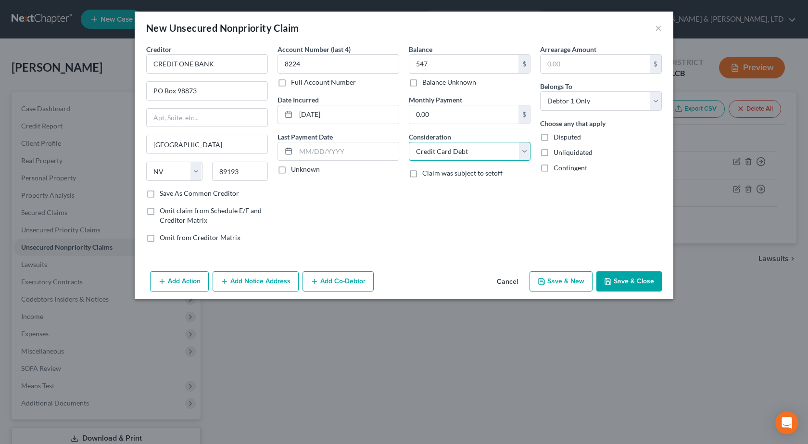
click at [409, 142] on select "Select Cable / Satellite Services Collection Agency Credit Card Debt Debt Couns…" at bounding box center [470, 151] width 122 height 19
click at [463, 208] on div "Balance 547.00 $ Balance Unknown Balance Undetermined 547 $ Balance Unknown Mon…" at bounding box center [469, 147] width 131 height 206
click at [632, 281] on button "Save & Close" at bounding box center [629, 281] width 65 height 20
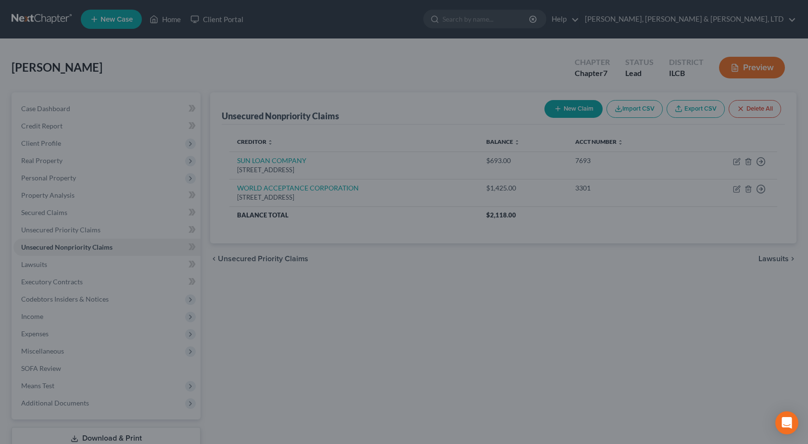
type input "547.00"
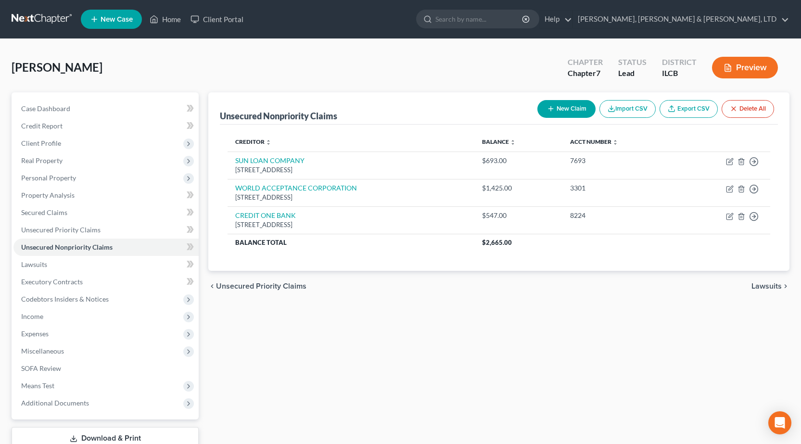
click at [547, 107] on icon "button" at bounding box center [551, 109] width 8 height 8
select select "0"
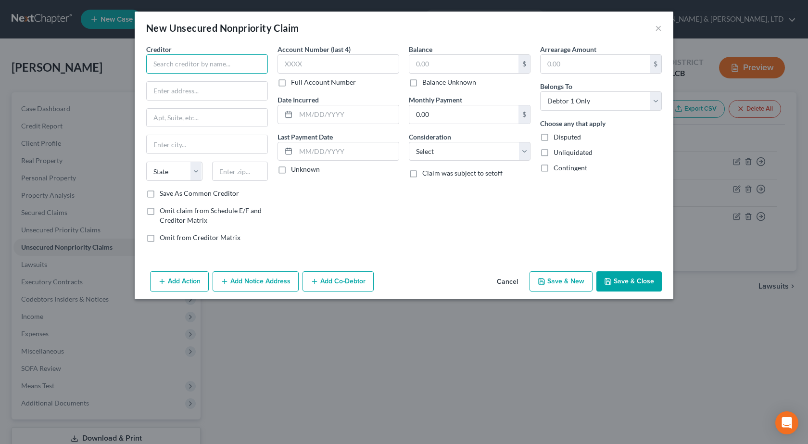
drag, startPoint x: 173, startPoint y: 61, endPoint x: 167, endPoint y: 62, distance: 5.5
click at [171, 61] on input "text" at bounding box center [207, 63] width 122 height 19
paste input "CB INDIGO"
type input "CB INDIGO"
click at [188, 86] on input "text" at bounding box center [207, 91] width 121 height 18
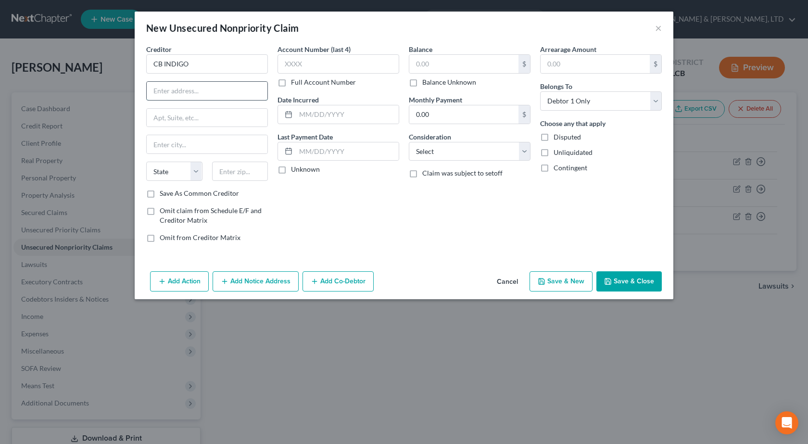
paste input "PO BOX 4499"
type input "PO BOX 4499"
click at [325, 63] on input "text" at bounding box center [339, 63] width 122 height 19
type input "9714"
click at [445, 69] on input "text" at bounding box center [463, 64] width 109 height 18
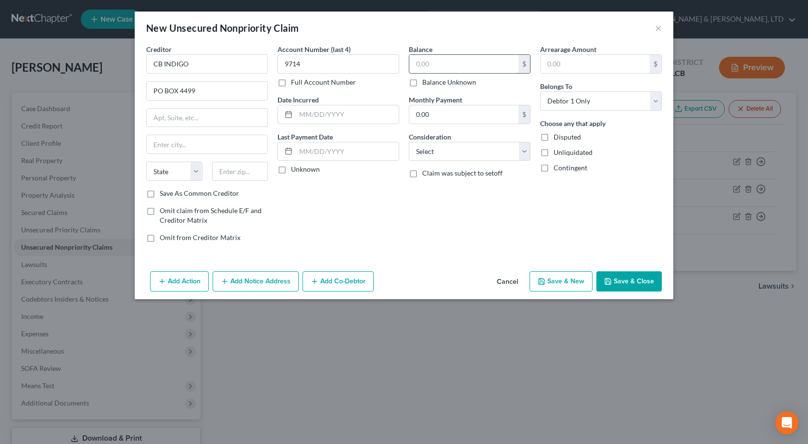
paste input "$1,046"
type input "1,046"
click at [325, 114] on input "text" at bounding box center [347, 114] width 103 height 18
paste input "[DATE]"
type input "[DATE]"
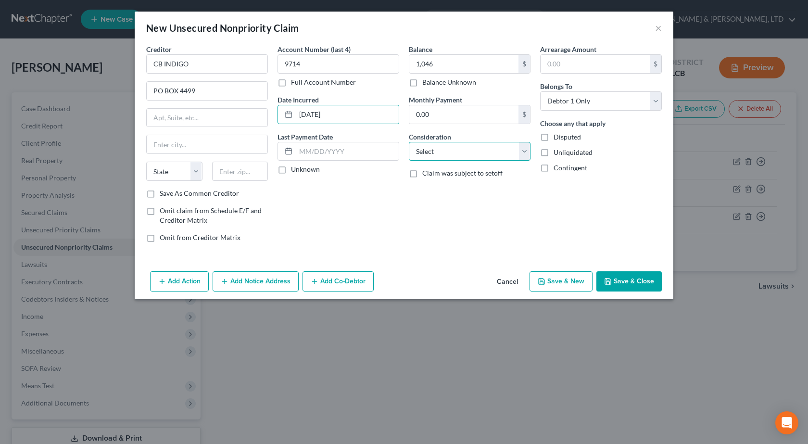
click at [447, 154] on select "Select Cable / Satellite Services Collection Agency Credit Card Debt Debt Couns…" at bounding box center [470, 151] width 122 height 19
select select "2"
click at [409, 142] on select "Select Cable / Satellite Services Collection Agency Credit Card Debt Debt Couns…" at bounding box center [470, 151] width 122 height 19
click at [383, 215] on div "Account Number (last 4) 9714 Full Account Number Date Incurred [DATE] Last Paym…" at bounding box center [338, 147] width 131 height 206
click at [242, 168] on input "text" at bounding box center [240, 171] width 56 height 19
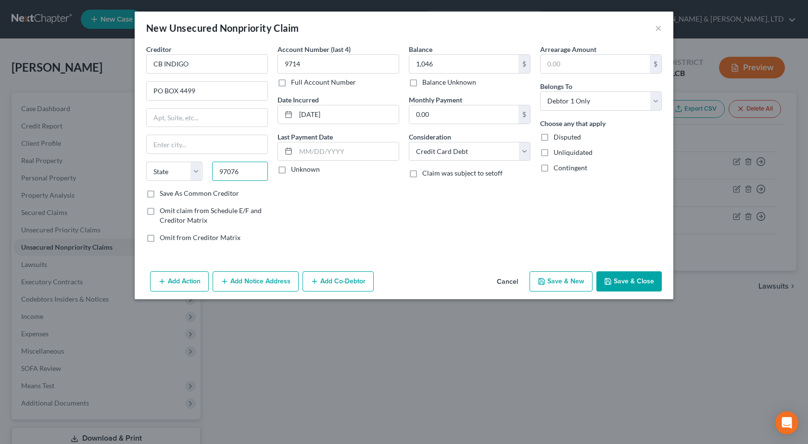
type input "97076"
type input "Beaverton"
select select "38"
click at [620, 281] on button "Save & Close" at bounding box center [629, 281] width 65 height 20
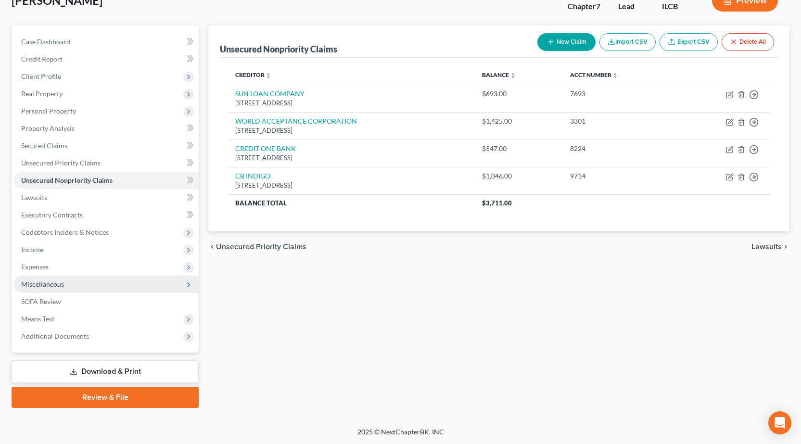
scroll to position [67, 0]
click at [124, 368] on link "Download & Print" at bounding box center [105, 371] width 187 height 23
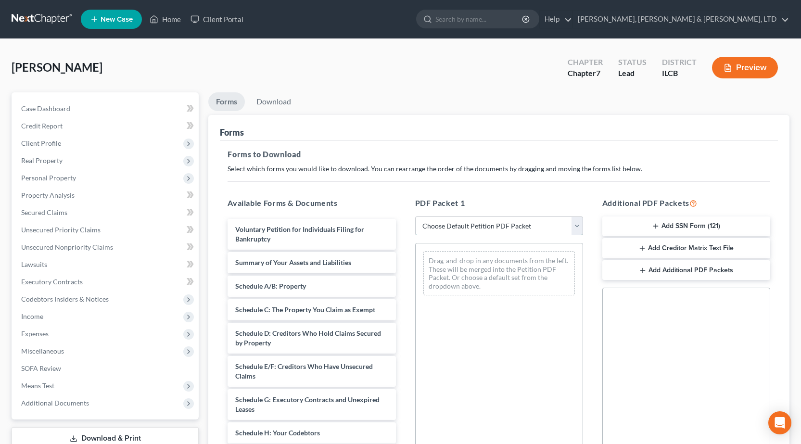
click at [512, 229] on select "Choose Default Petition PDF Packet Complete Bankruptcy Petition (all forms and …" at bounding box center [499, 226] width 168 height 19
click at [55, 345] on span "Miscellaneous" at bounding box center [105, 351] width 185 height 17
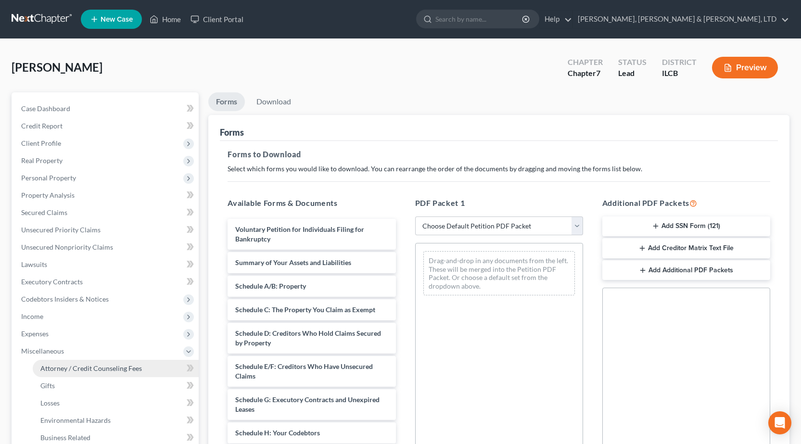
click at [58, 366] on span "Attorney / Credit Counseling Fees" at bounding box center [91, 368] width 102 height 8
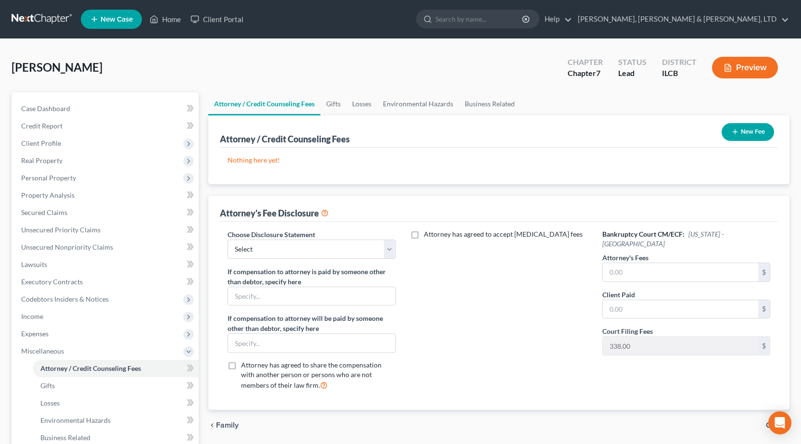
click at [753, 137] on button "New Fee" at bounding box center [748, 132] width 52 height 18
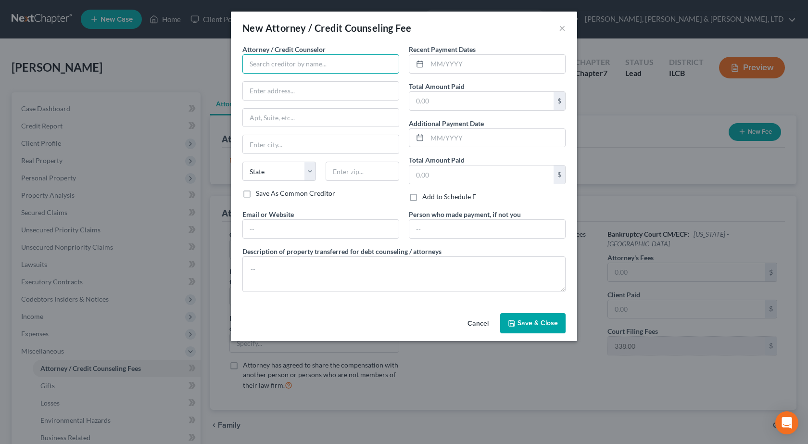
click at [291, 64] on input "text" at bounding box center [320, 63] width 157 height 19
click at [292, 80] on div "Hananwill Credit Counseling" at bounding box center [300, 81] width 100 height 10
type input "Hananwill Credit Counseling"
type input "[STREET_ADDRESS]"
type input "[PERSON_NAME]"
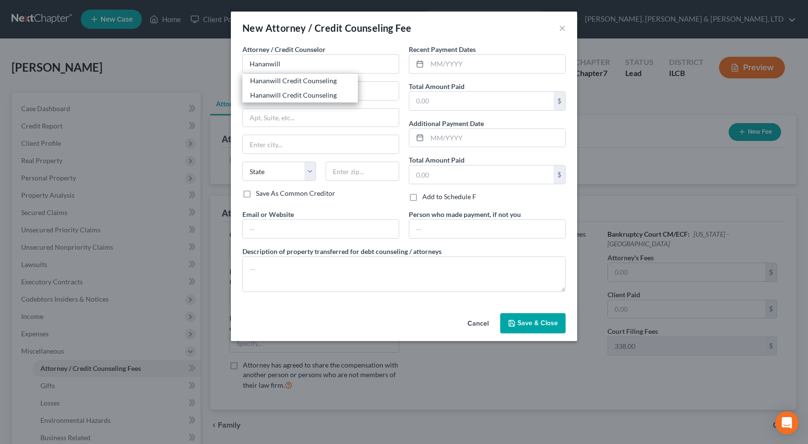
select select "14"
type input "62454"
click at [532, 319] on span "Save & Close" at bounding box center [538, 323] width 40 height 8
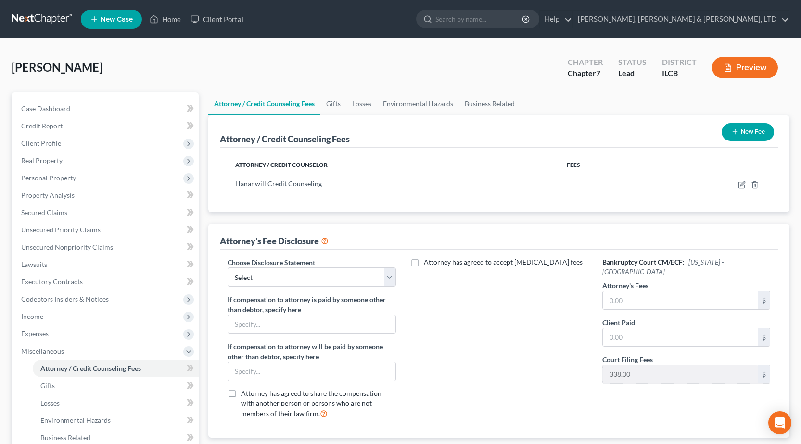
click at [753, 131] on button "New Fee" at bounding box center [748, 132] width 52 height 18
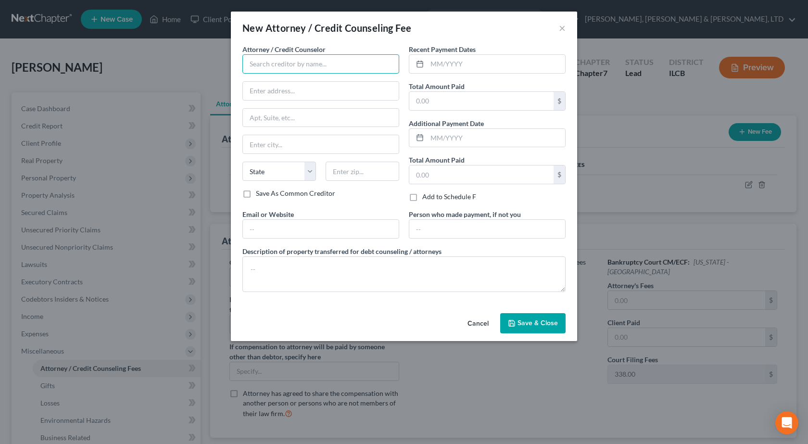
click at [320, 70] on input "text" at bounding box center [320, 63] width 157 height 19
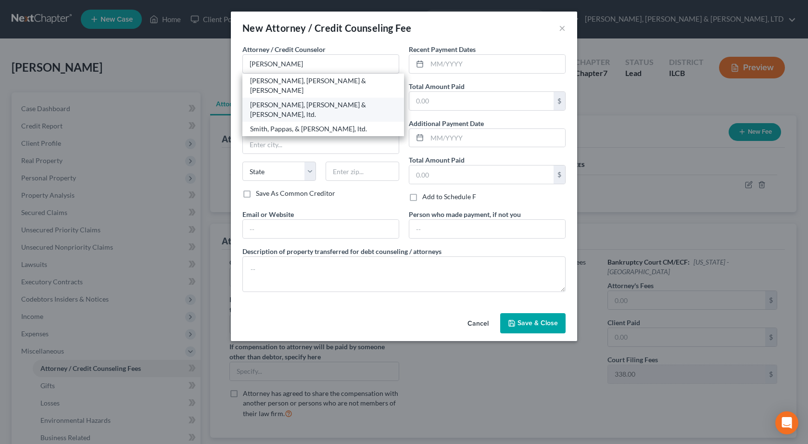
click at [308, 100] on div "[PERSON_NAME], [PERSON_NAME] & [PERSON_NAME], ltd." at bounding box center [323, 109] width 146 height 19
type input "[PERSON_NAME], [PERSON_NAME] & [PERSON_NAME], ltd."
type input "[STREET_ADDRESS][PERSON_NAME]"
type input "[GEOGRAPHIC_DATA]"
select select "14"
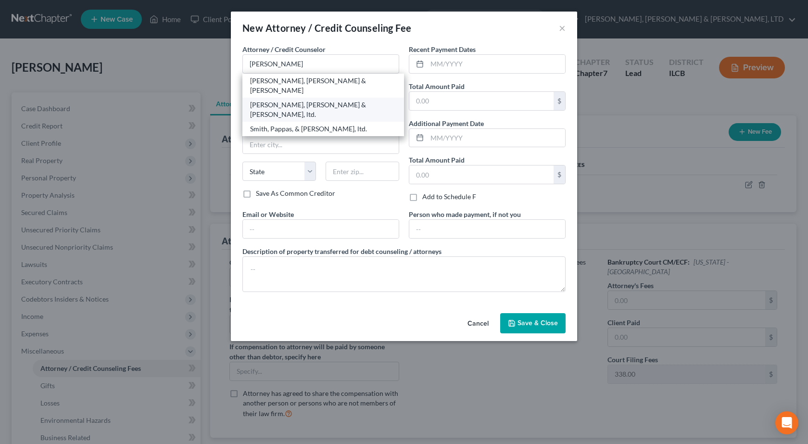
type input "61920"
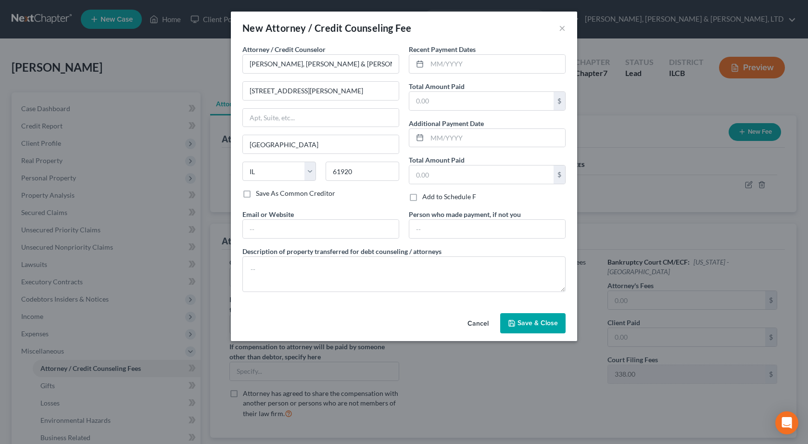
click at [517, 324] on button "Save & Close" at bounding box center [532, 323] width 65 height 20
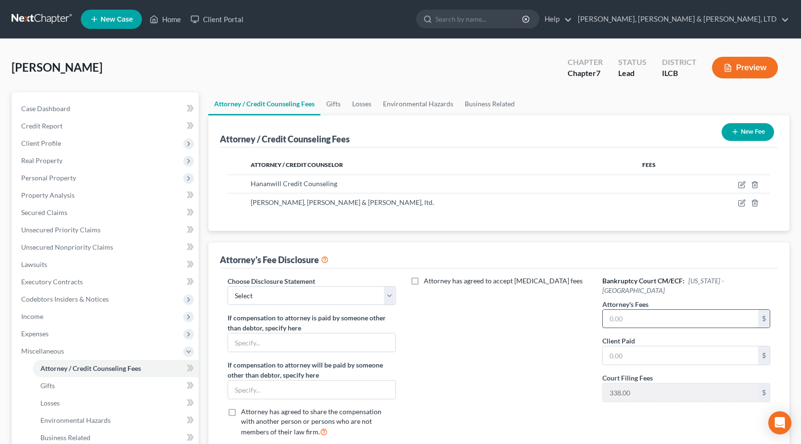
click at [644, 310] on input "text" at bounding box center [680, 319] width 155 height 18
type input "912"
click at [286, 296] on select "Select Southern Central" at bounding box center [312, 295] width 168 height 19
select select "1"
click at [228, 286] on select "Select Southern Central" at bounding box center [312, 295] width 168 height 19
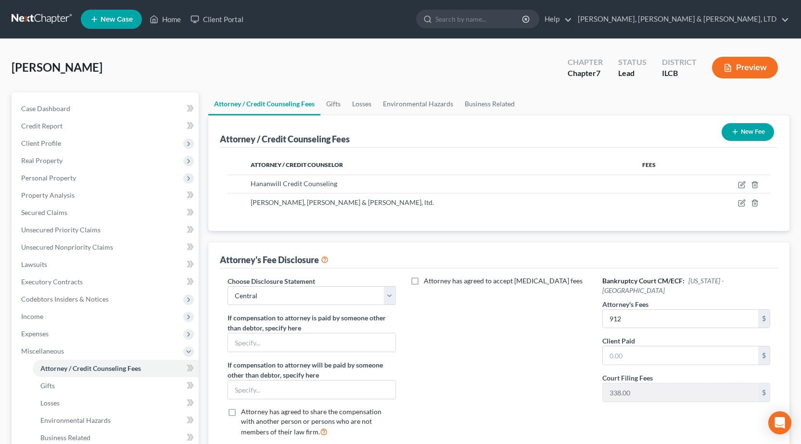
click at [473, 348] on div "Attorney has agreed to accept [MEDICAL_DATA] fees" at bounding box center [499, 360] width 187 height 169
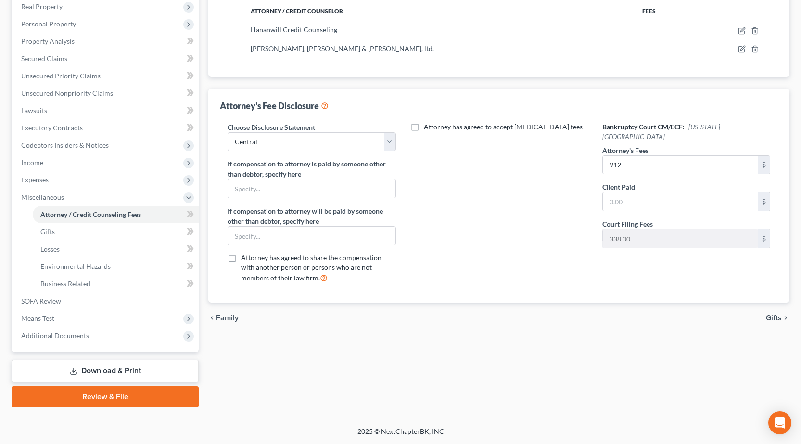
click at [142, 370] on link "Download & Print" at bounding box center [105, 371] width 187 height 23
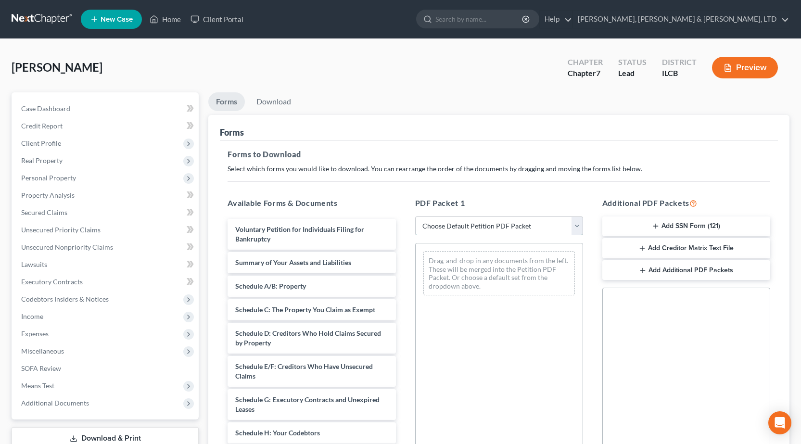
drag, startPoint x: 441, startPoint y: 228, endPoint x: 442, endPoint y: 233, distance: 4.8
click at [441, 228] on select "Choose Default Petition PDF Packet Complete Bankruptcy Petition (all forms and …" at bounding box center [499, 226] width 168 height 19
select select "0"
click at [415, 217] on select "Choose Default Petition PDF Packet Complete Bankruptcy Petition (all forms and …" at bounding box center [499, 226] width 168 height 19
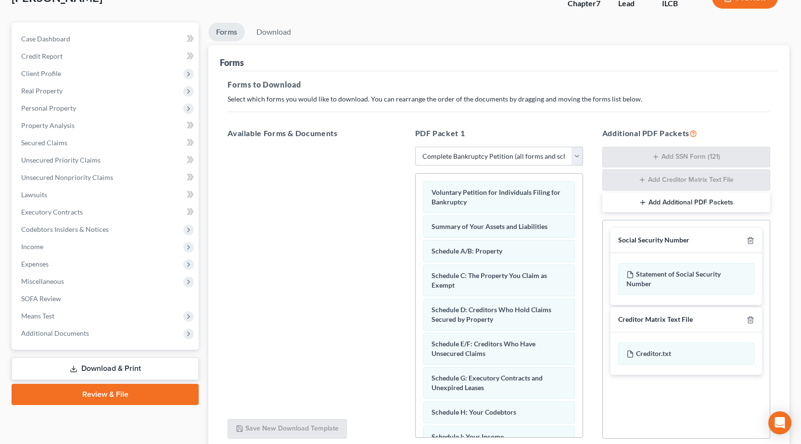
scroll to position [151, 0]
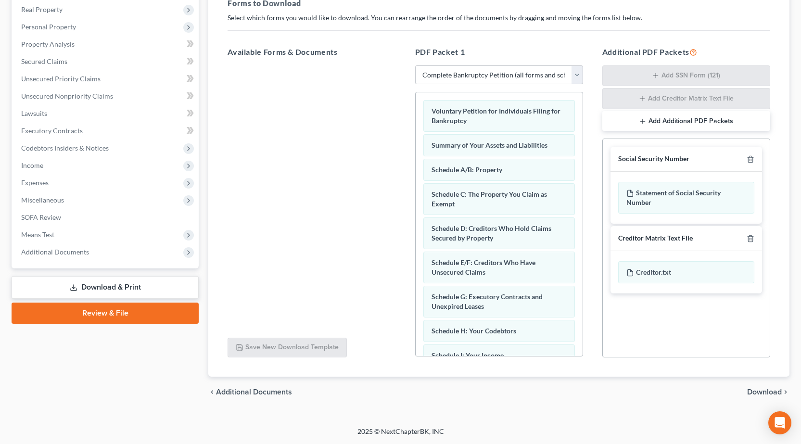
click at [767, 391] on span "Download" at bounding box center [764, 392] width 35 height 8
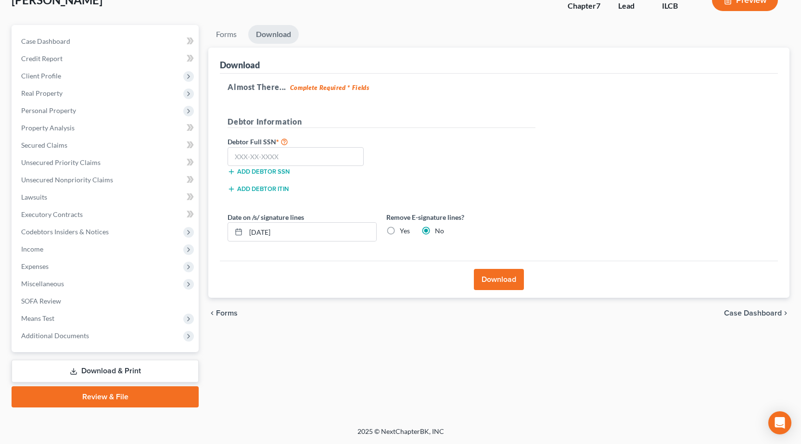
scroll to position [67, 0]
click at [285, 154] on input "text" at bounding box center [296, 156] width 136 height 19
type input "334-86-4690"
drag, startPoint x: 306, startPoint y: 236, endPoint x: 2, endPoint y: 202, distance: 306.0
click at [0, 202] on div "[PERSON_NAME] Upgraded Chapter Chapter 7 Status Lead District ILCB Preview Peti…" at bounding box center [400, 199] width 801 height 455
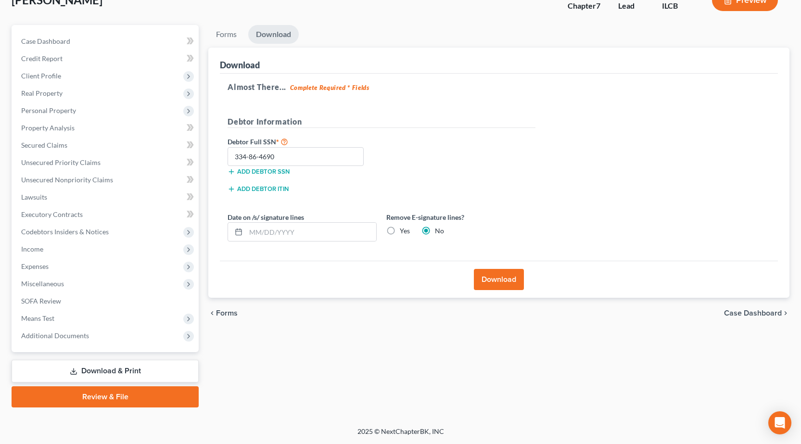
click at [400, 231] on label "Yes" at bounding box center [405, 231] width 10 height 10
click at [404, 231] on input "Yes" at bounding box center [407, 229] width 6 height 6
radio input "true"
radio input "false"
click at [484, 277] on button "Download" at bounding box center [499, 279] width 50 height 21
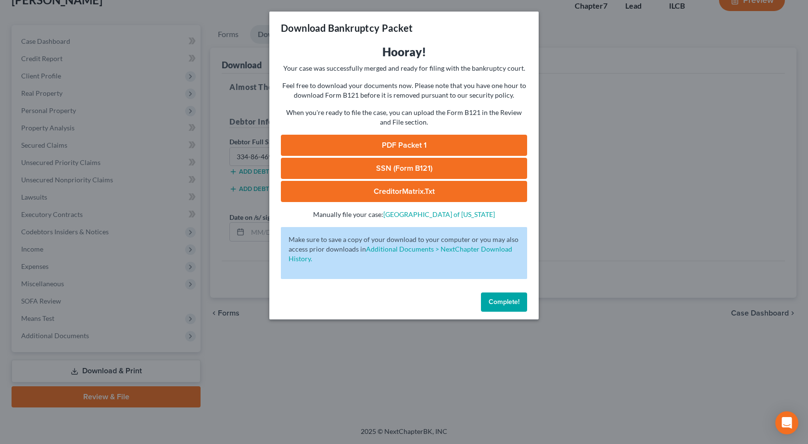
click at [402, 144] on link "PDF Packet 1" at bounding box center [404, 145] width 246 height 21
click at [119, 242] on div "Download Bankruptcy Packet Hooray! Your case was successfully merged and ready …" at bounding box center [404, 222] width 808 height 444
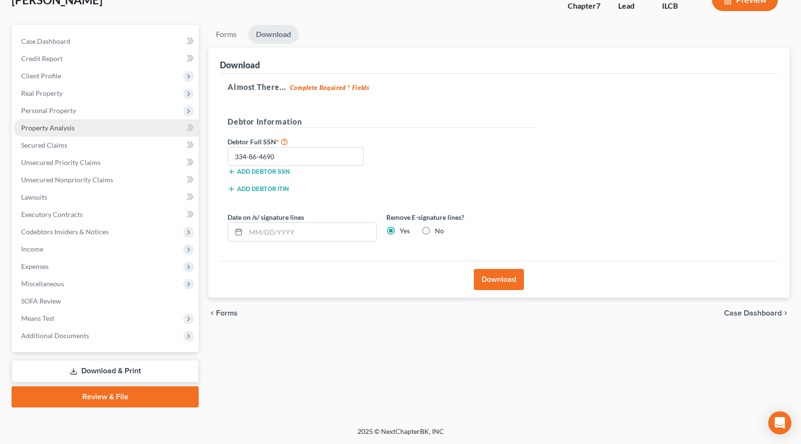
click at [57, 128] on span "Property Analysis" at bounding box center [47, 128] width 53 height 8
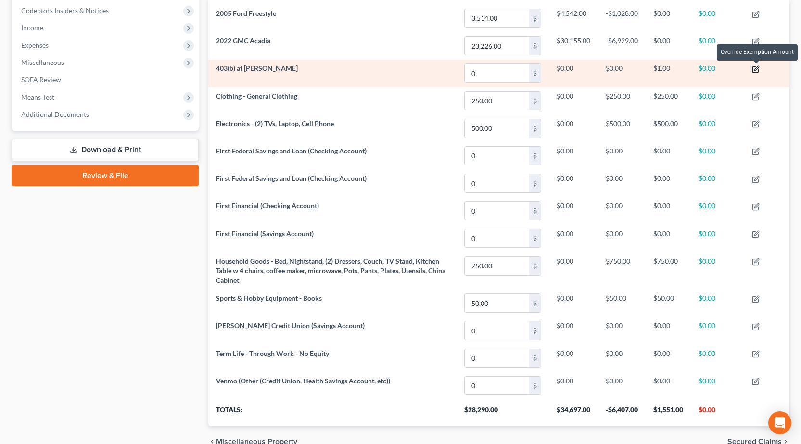
click at [756, 72] on icon "button" at bounding box center [756, 69] width 8 height 8
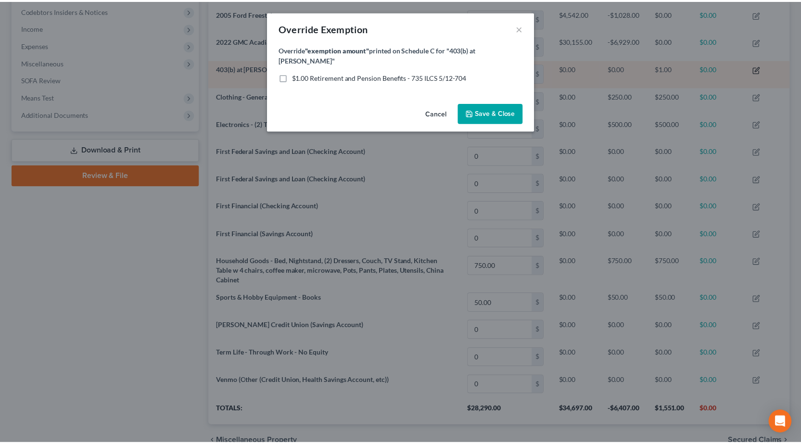
scroll to position [172, 587]
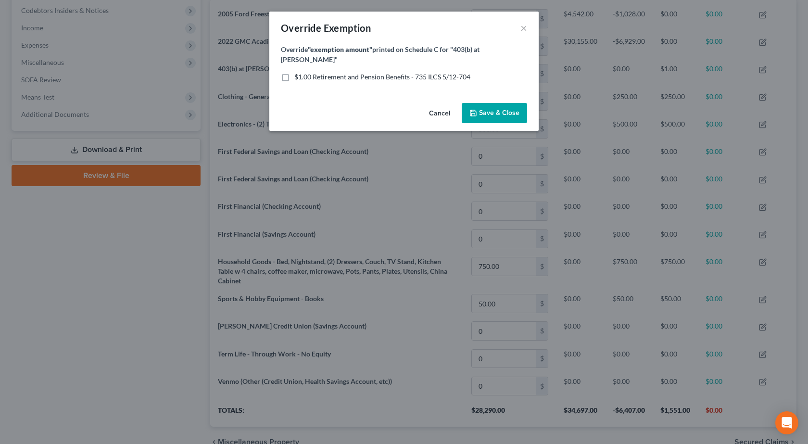
click at [294, 72] on label "$1.00 Retirement and Pension Benefits - 735 ILCS 5/12-704" at bounding box center [382, 77] width 176 height 10
click at [298, 72] on input "$1.00 Retirement and Pension Benefits - 735 ILCS 5/12-704" at bounding box center [301, 75] width 6 height 6
checkbox input "true"
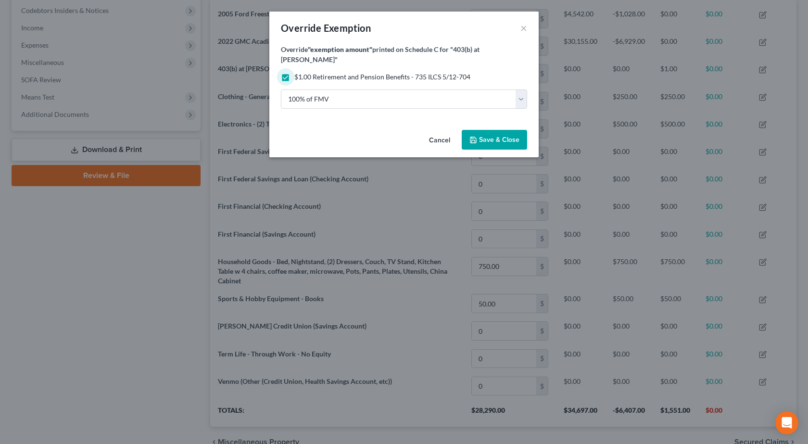
click at [504, 136] on span "Save & Close" at bounding box center [499, 140] width 40 height 8
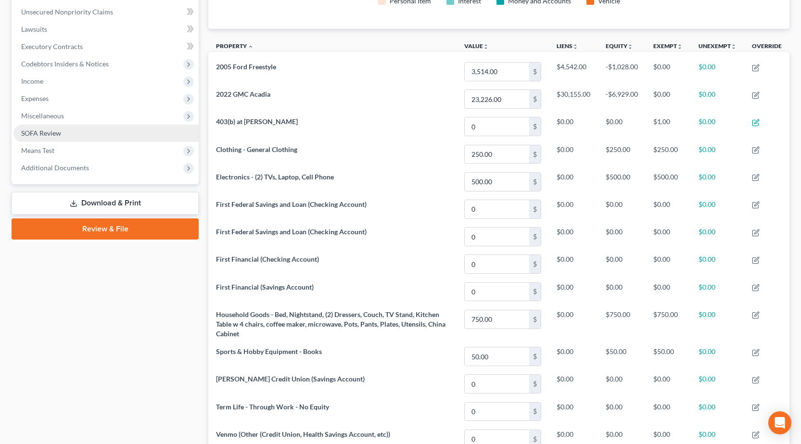
scroll to position [96, 0]
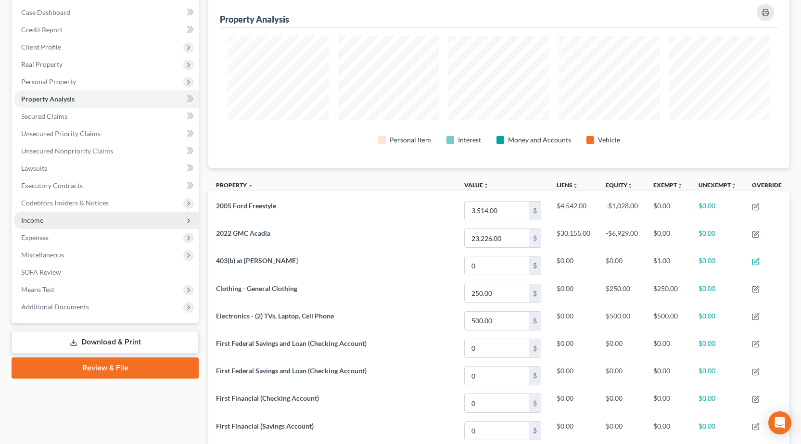
click at [52, 227] on span "Income" at bounding box center [105, 220] width 185 height 17
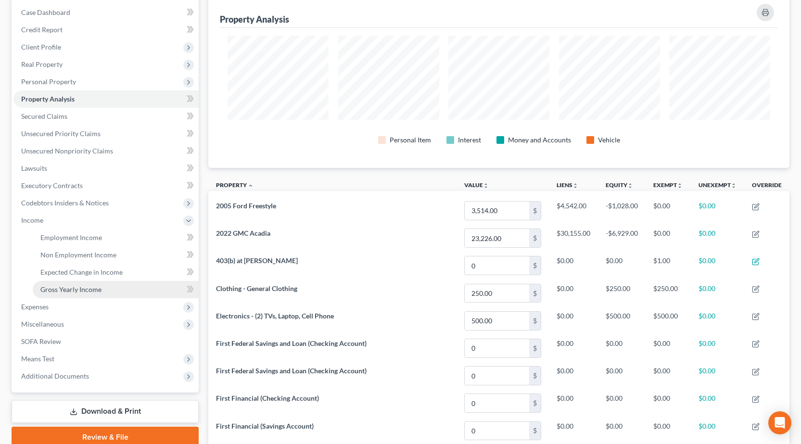
click at [88, 287] on span "Gross Yearly Income" at bounding box center [70, 289] width 61 height 8
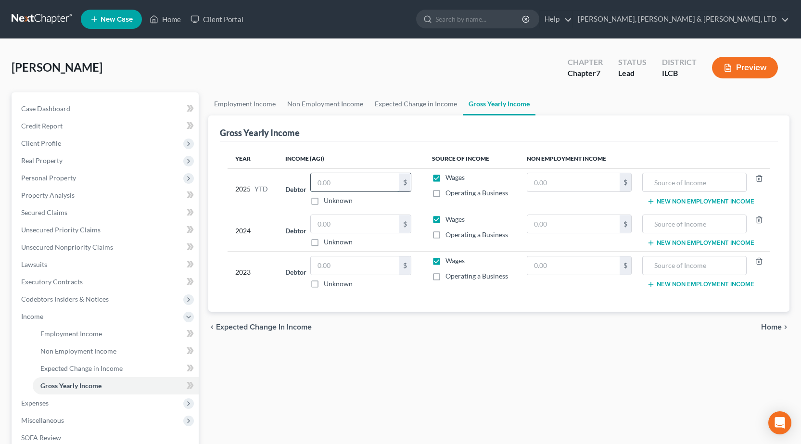
click at [355, 191] on input "text" at bounding box center [355, 182] width 89 height 18
type input "43,880.23"
click at [338, 220] on input "text" at bounding box center [355, 224] width 89 height 18
type input "57,220"
click at [363, 268] on input "text" at bounding box center [355, 265] width 89 height 18
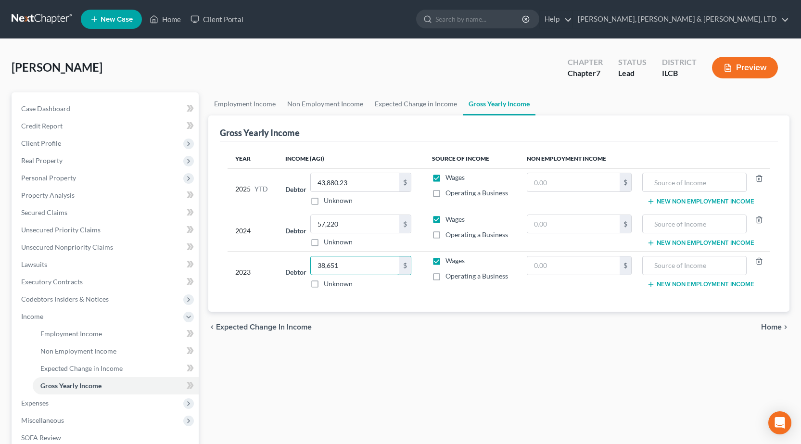
type input "38,651"
click at [421, 400] on div "Employment Income Non Employment Income Expected Change in Income Gross Yearly …" at bounding box center [499, 318] width 591 height 452
click at [87, 261] on link "Lawsuits" at bounding box center [105, 264] width 185 height 17
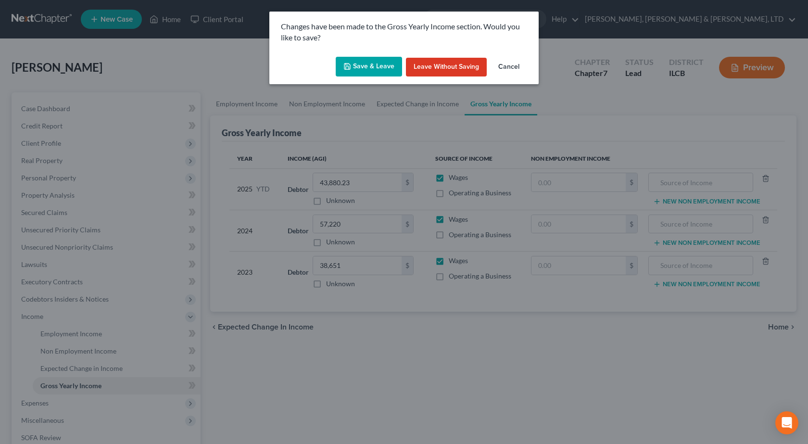
click at [370, 61] on button "Save & Leave" at bounding box center [369, 67] width 66 height 20
